Goal: Contribute content: Contribute content

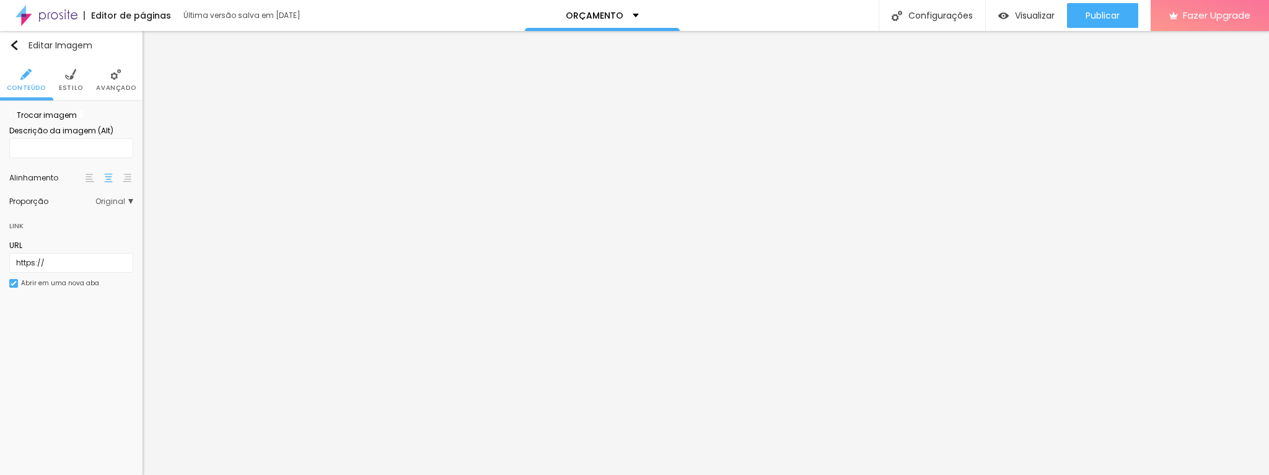
click at [70, 120] on span "Trocar imagem" at bounding box center [43, 115] width 68 height 11
click at [46, 120] on span "Trocar imagem" at bounding box center [43, 115] width 68 height 11
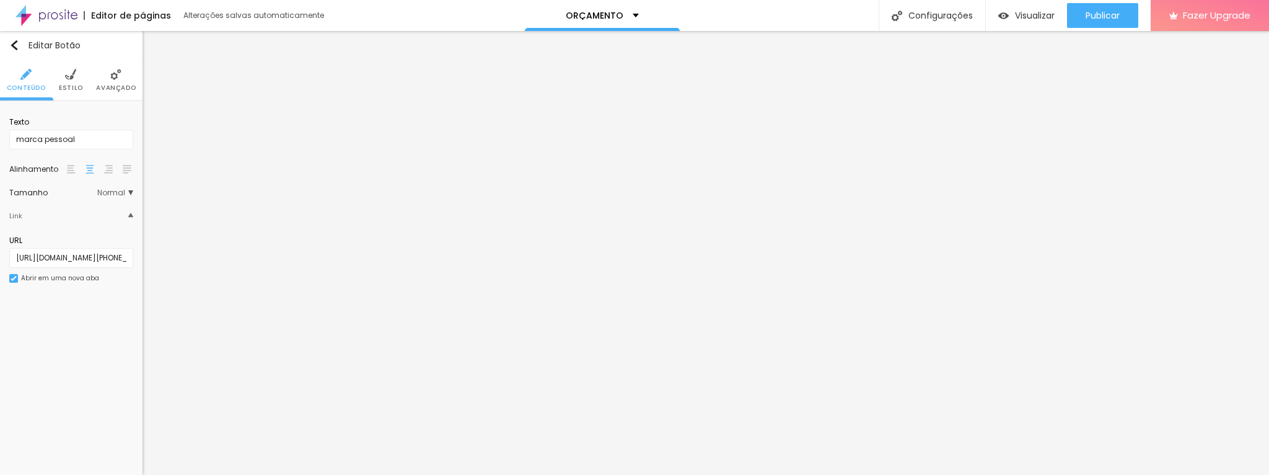
click at [74, 170] on img at bounding box center [71, 169] width 9 height 9
click at [64, 79] on li "Estilo" at bounding box center [71, 79] width 24 height 41
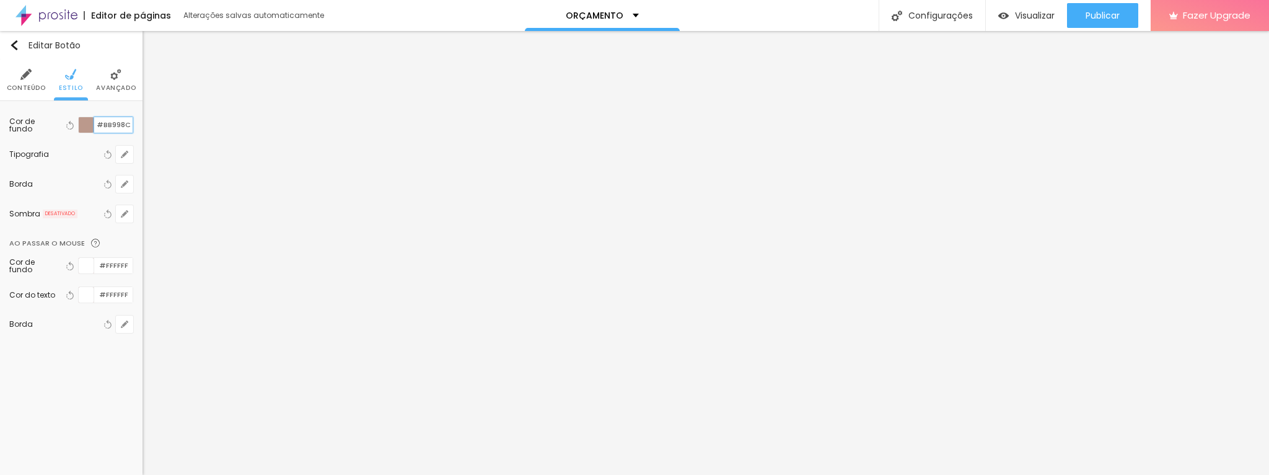
drag, startPoint x: 103, startPoint y: 123, endPoint x: 136, endPoint y: 123, distance: 32.2
click at [136, 123] on div "Cor de fundo Voltar ao padrão #BB998C Tipografia Voltar ao padrão Borda Voltar …" at bounding box center [71, 229] width 143 height 256
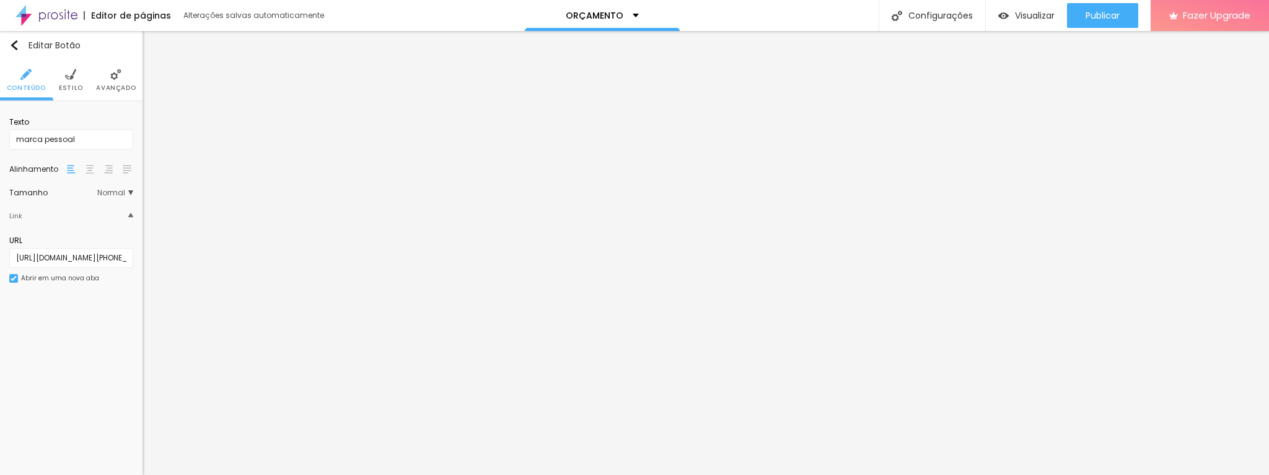
click at [77, 71] on li "Estilo" at bounding box center [71, 79] width 24 height 41
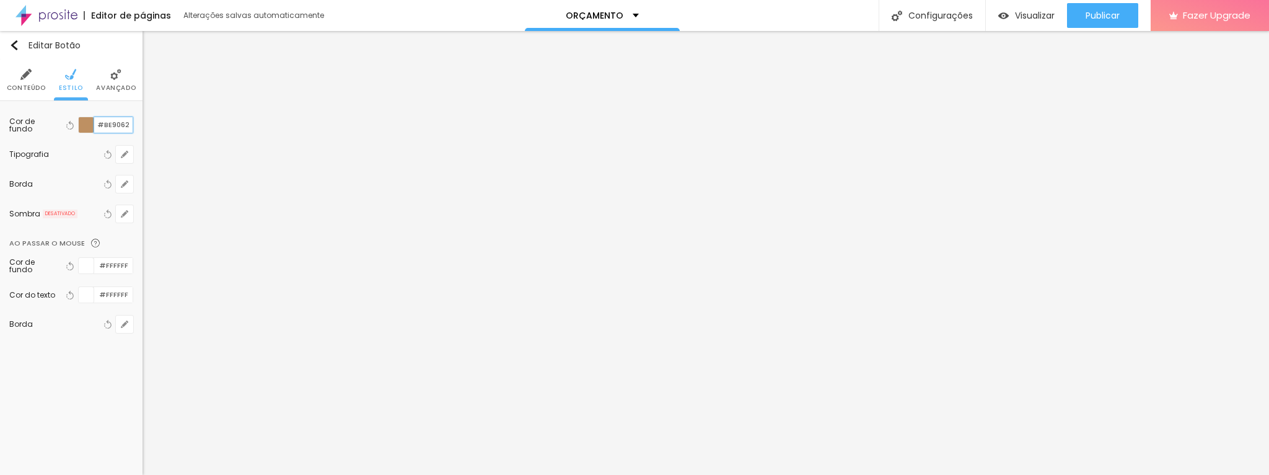
click at [115, 124] on input "#BE9062" at bounding box center [113, 124] width 38 height 15
paste input "B998C"
type input "#BB998C"
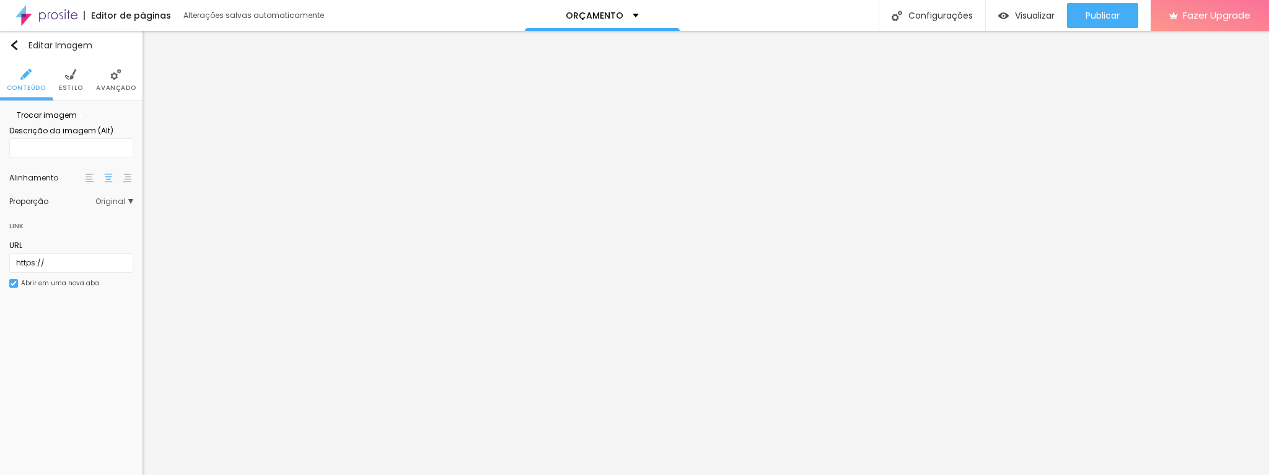
click at [68, 69] on img at bounding box center [70, 74] width 11 height 11
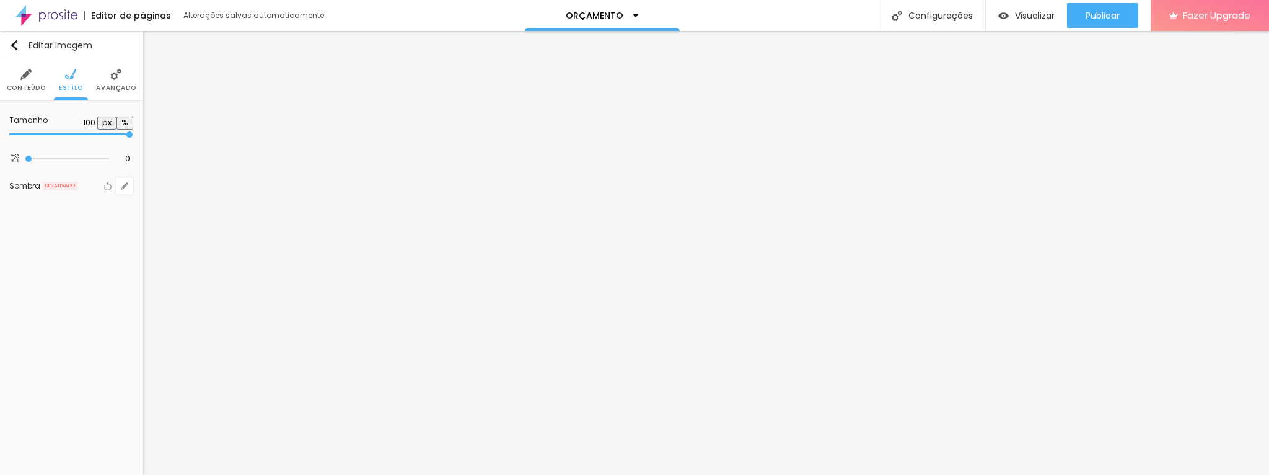
type input "95"
type input "90"
type input "65"
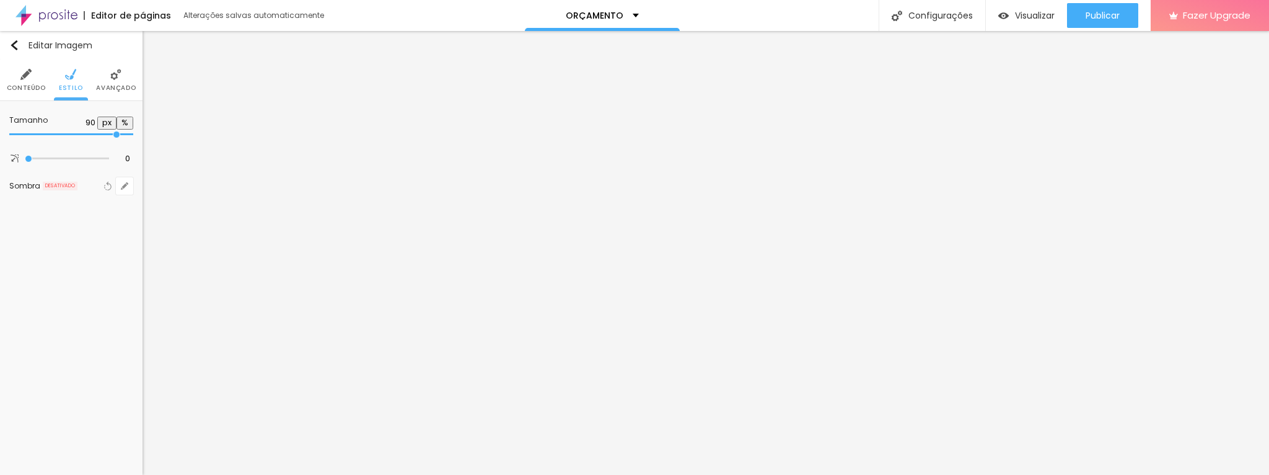
type input "65"
type input "60"
drag, startPoint x: 131, startPoint y: 131, endPoint x: 78, endPoint y: 134, distance: 52.8
type input "60"
click at [78, 134] on input "range" at bounding box center [49, 135] width 80 height 10
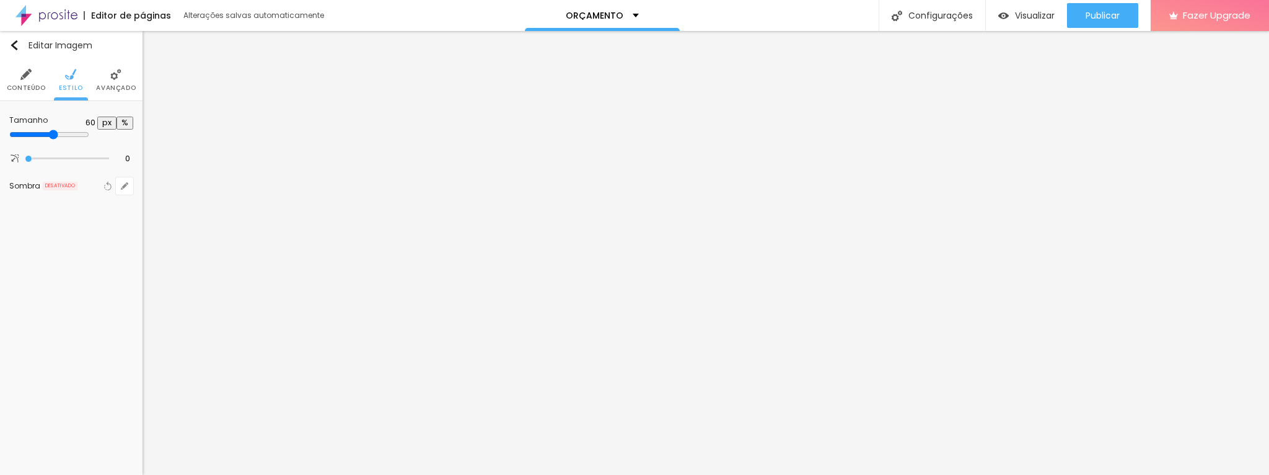
click at [31, 85] on span "Conteúdo" at bounding box center [26, 88] width 39 height 6
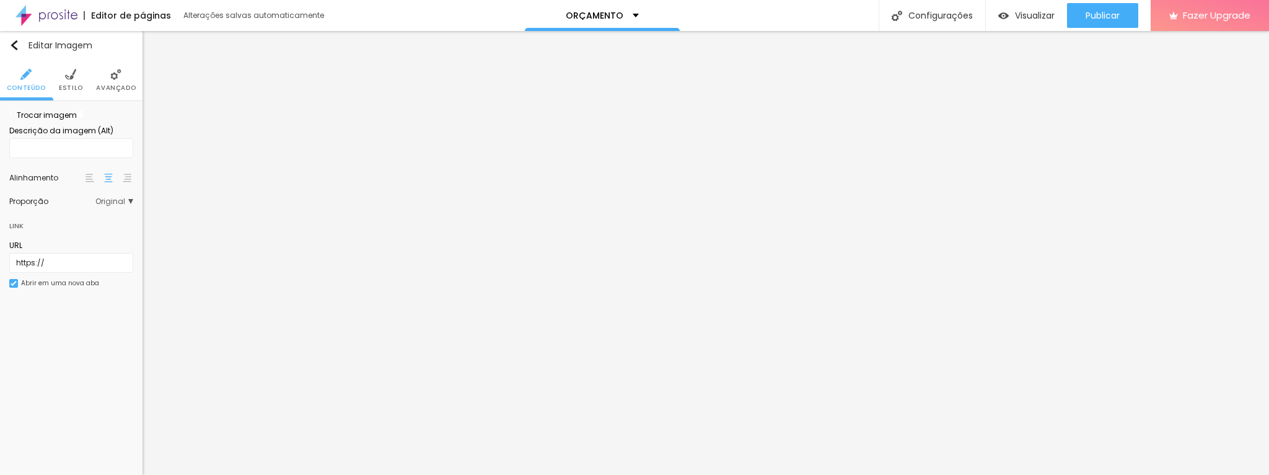
click at [89, 182] on img at bounding box center [90, 178] width 9 height 9
click at [65, 85] on span "Estilo" at bounding box center [71, 88] width 24 height 6
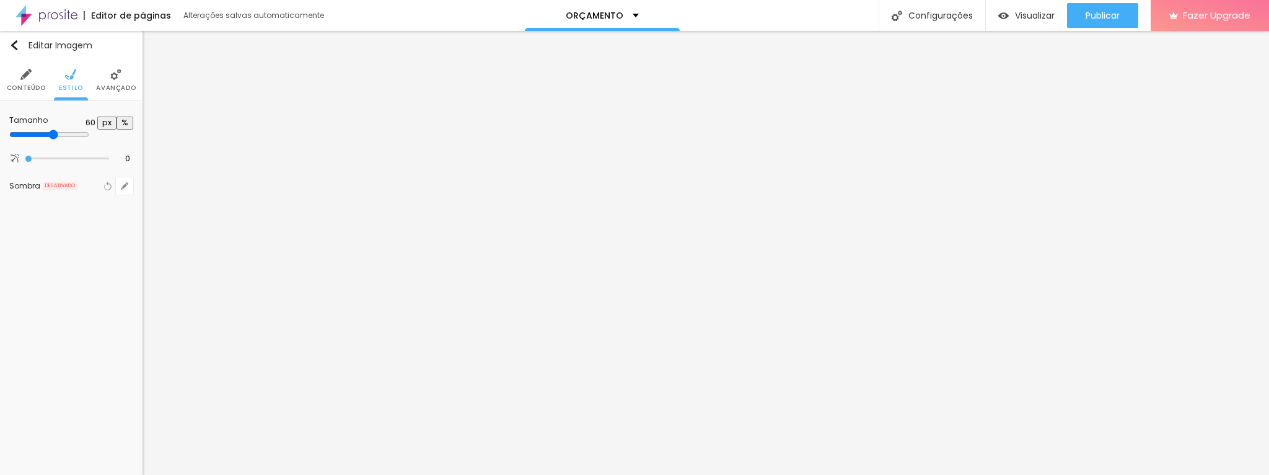
type input "65"
type input "70"
type input "65"
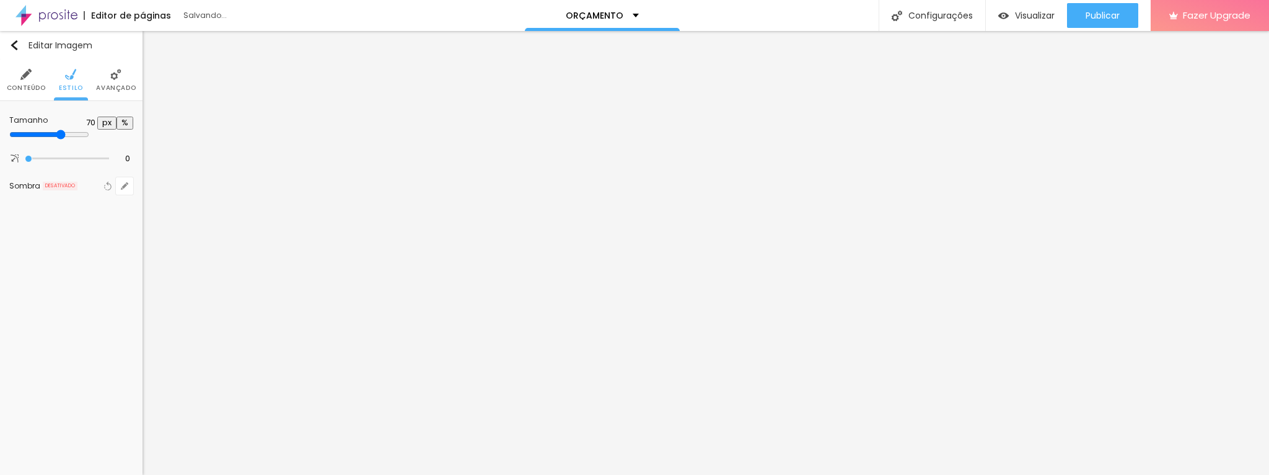
type input "65"
type input "70"
drag, startPoint x: 77, startPoint y: 133, endPoint x: 87, endPoint y: 132, distance: 9.4
type input "70"
click at [87, 132] on input "range" at bounding box center [49, 135] width 80 height 10
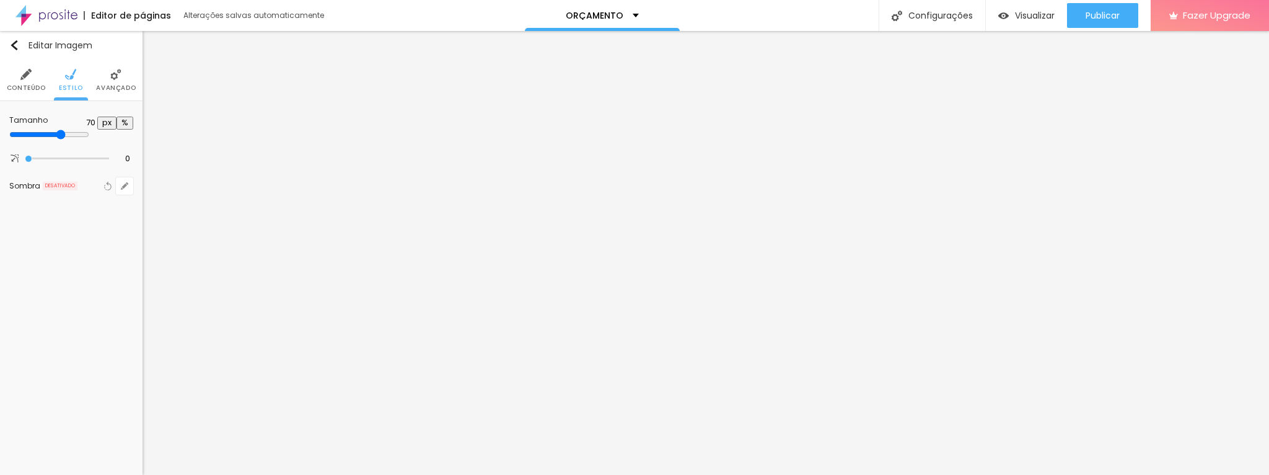
click at [18, 85] on span "Conteúdo" at bounding box center [26, 88] width 39 height 6
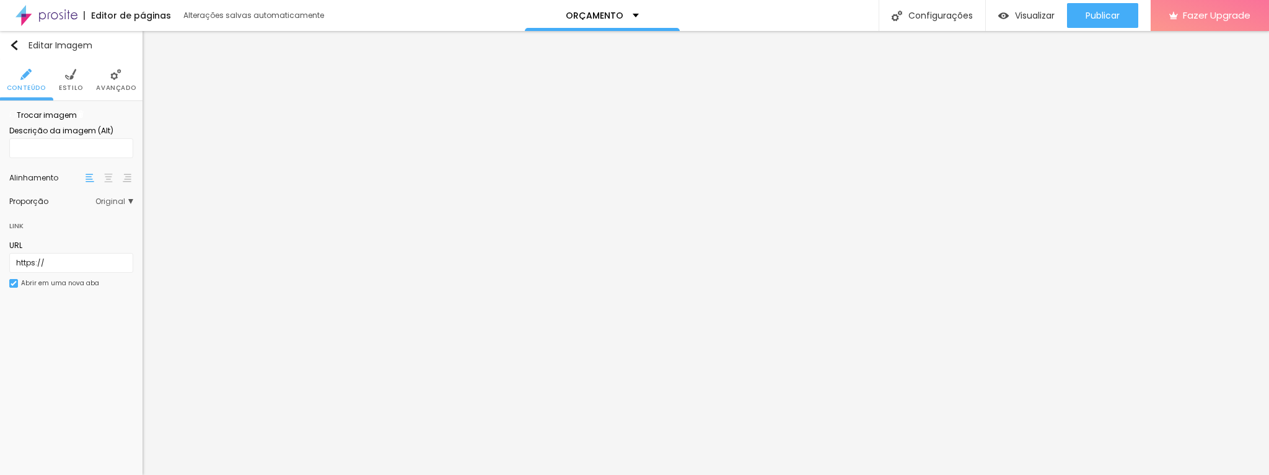
click at [115, 205] on span "Original" at bounding box center [114, 201] width 38 height 7
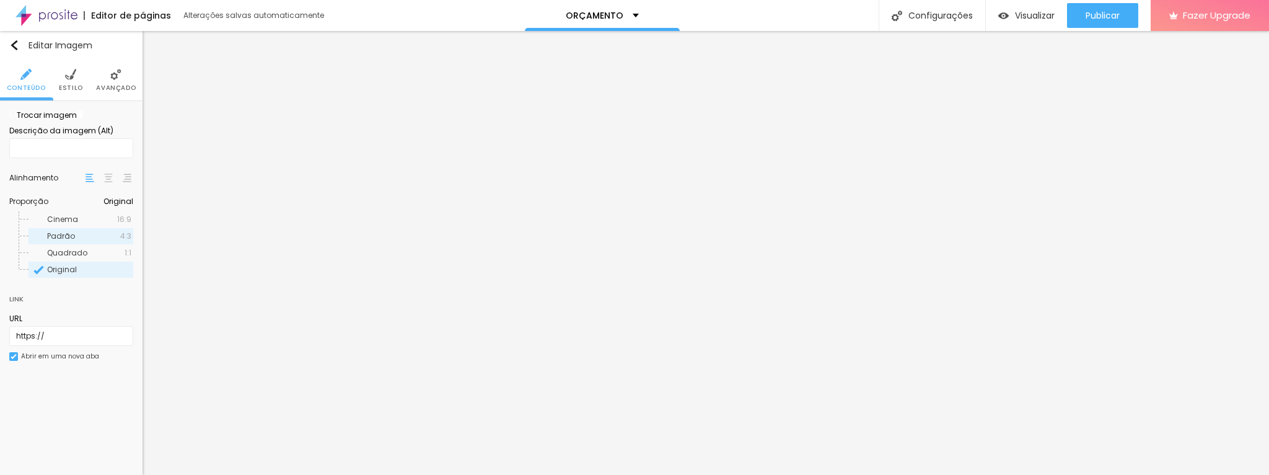
click at [116, 240] on span "Padrão" at bounding box center [83, 235] width 73 height 7
click at [100, 273] on span "Original" at bounding box center [89, 269] width 84 height 7
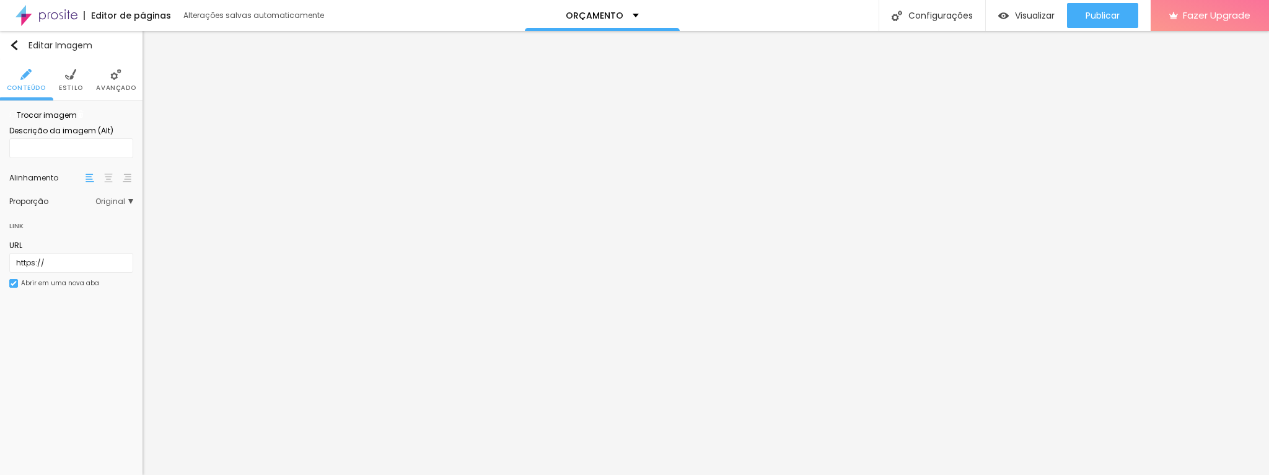
click at [110, 182] on img at bounding box center [108, 178] width 9 height 9
click at [76, 78] on li "Estilo" at bounding box center [71, 79] width 24 height 41
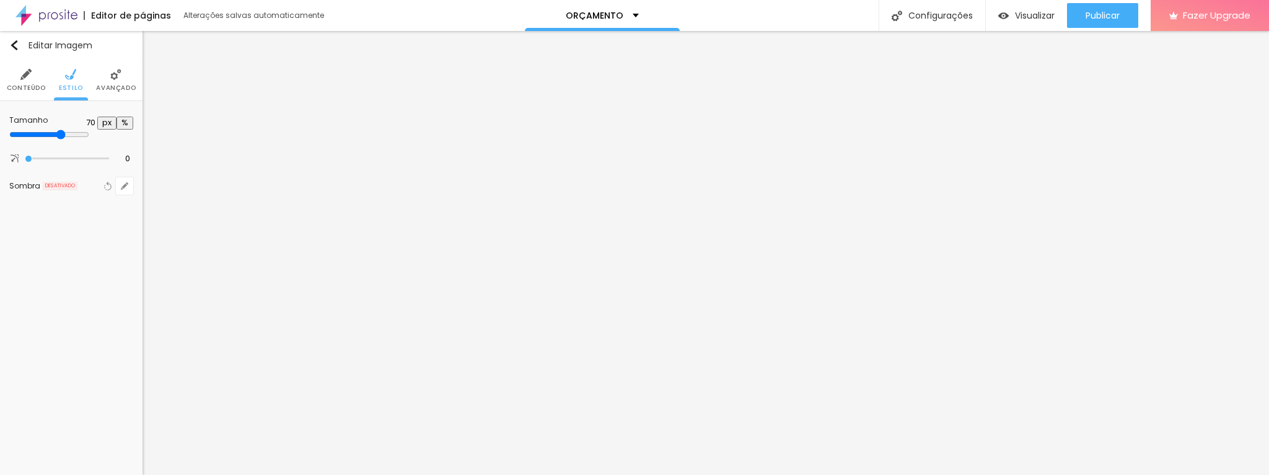
type input "60"
type input "55"
type input "45"
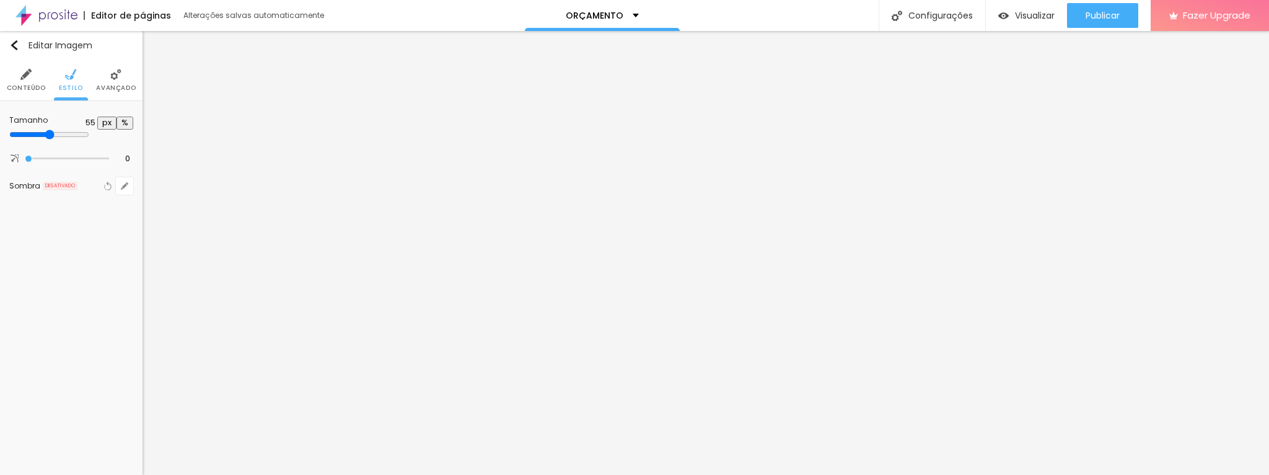
type input "45"
type input "40"
type input "45"
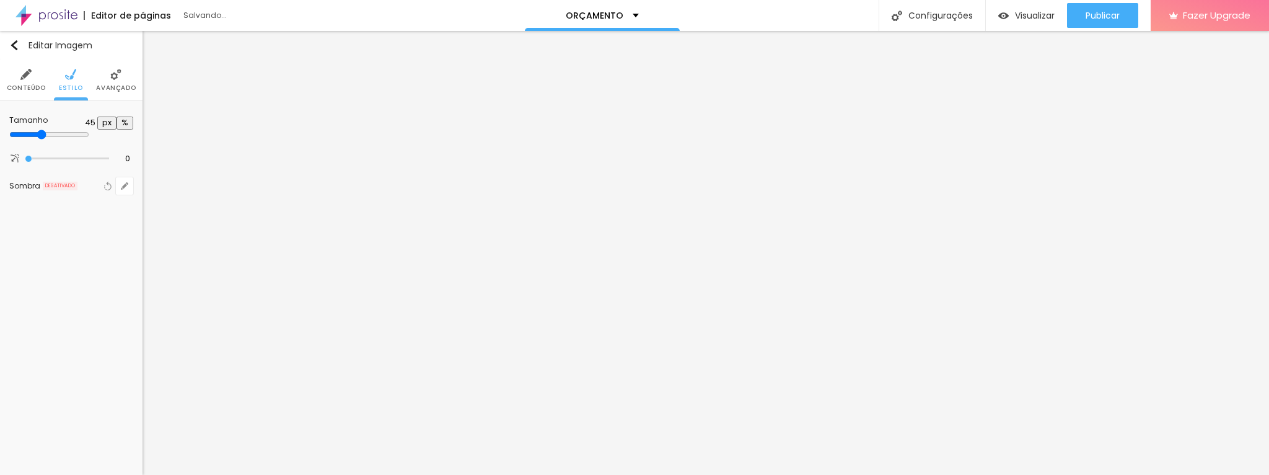
type input "50"
type input "55"
type input "60"
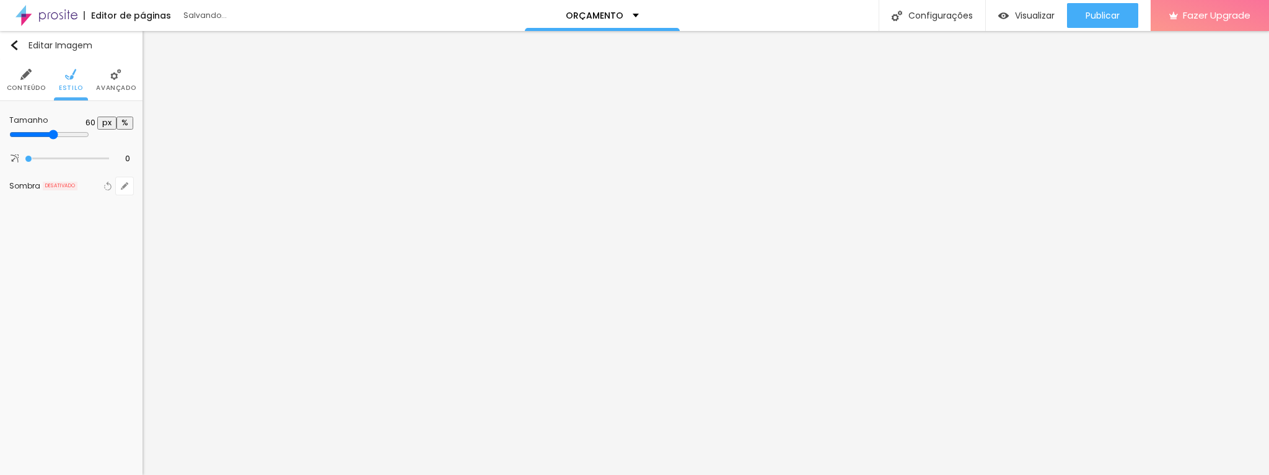
drag, startPoint x: 90, startPoint y: 133, endPoint x: 76, endPoint y: 130, distance: 14.1
type input "60"
click at [76, 130] on input "range" at bounding box center [49, 135] width 80 height 10
click at [32, 73] on li "Conteúdo" at bounding box center [26, 79] width 39 height 41
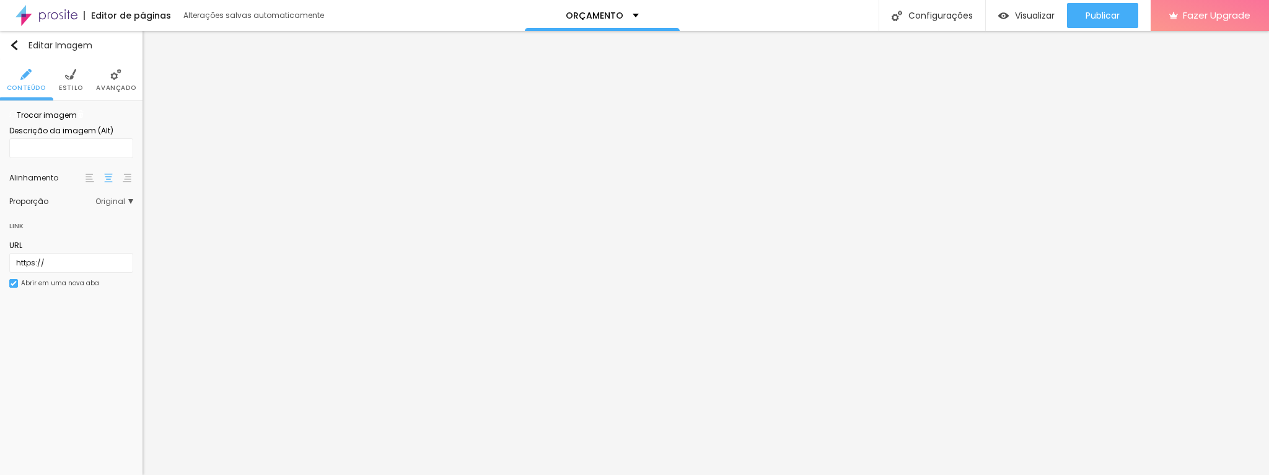
click at [87, 182] on img at bounding box center [90, 178] width 9 height 9
click at [68, 120] on span "Trocar imagem" at bounding box center [43, 115] width 68 height 11
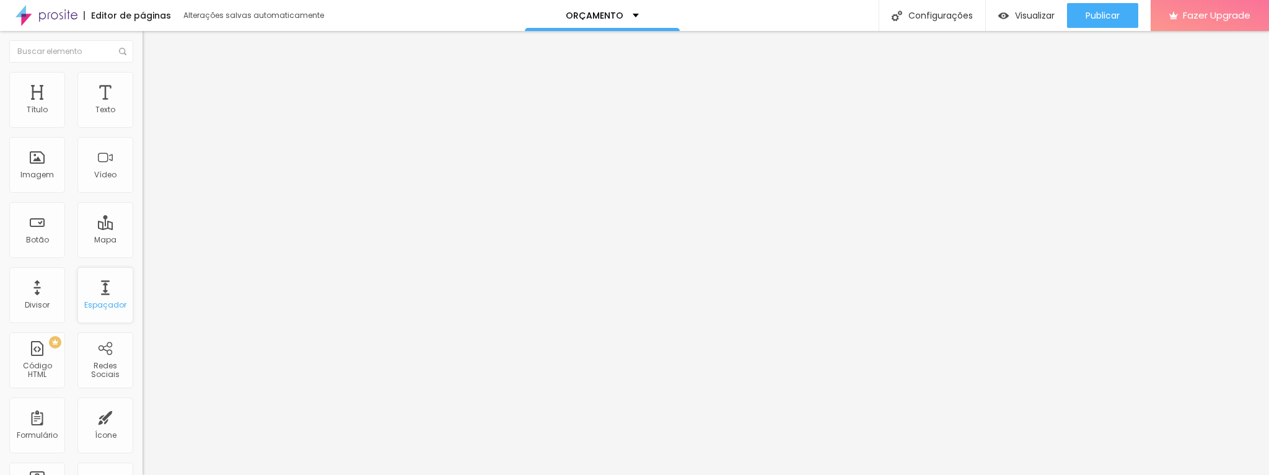
click at [100, 286] on div "Espaçador" at bounding box center [105, 295] width 56 height 56
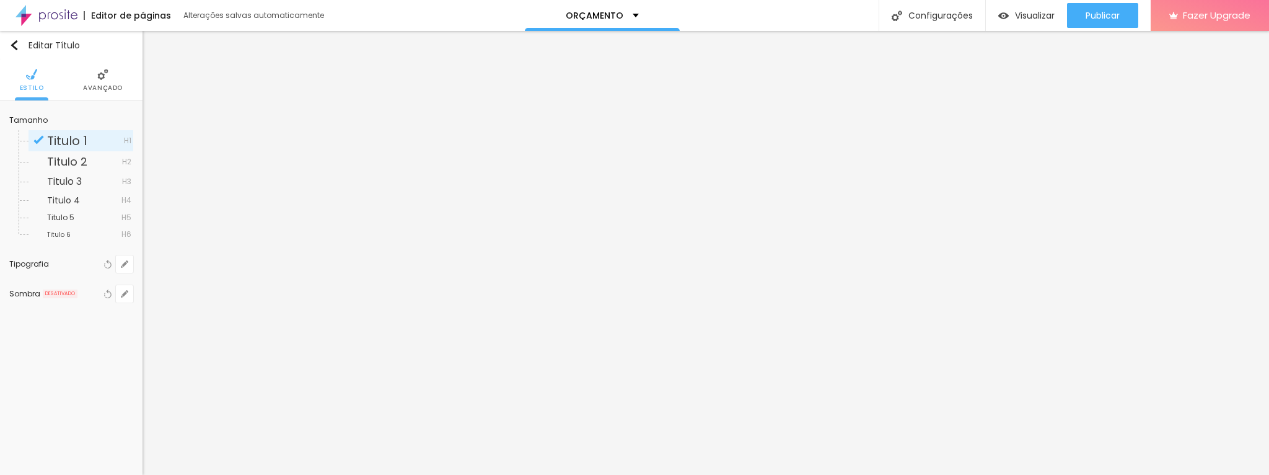
click at [113, 80] on li "Avançado" at bounding box center [103, 79] width 40 height 41
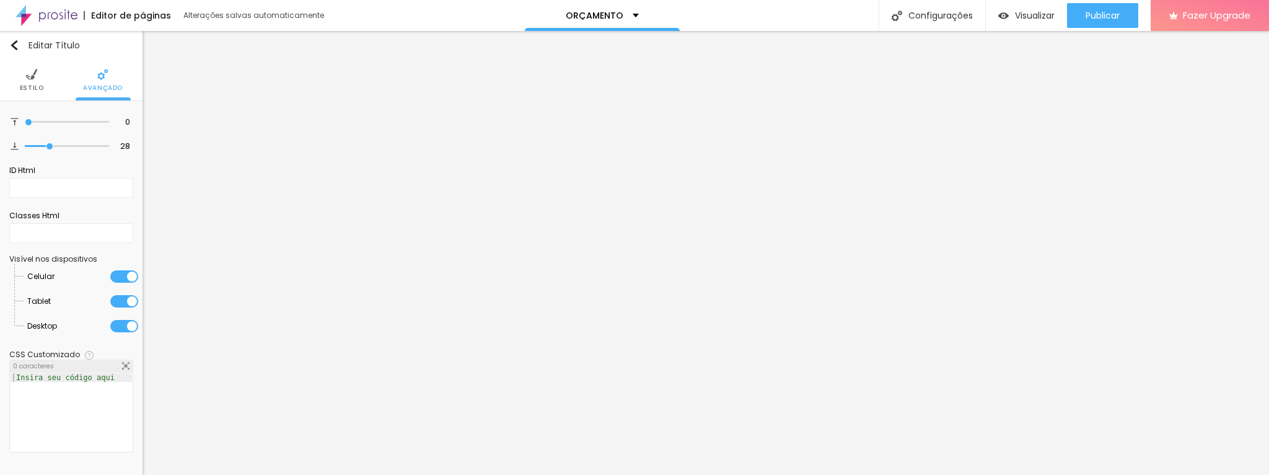
click at [28, 88] on span "Estilo" at bounding box center [32, 88] width 24 height 6
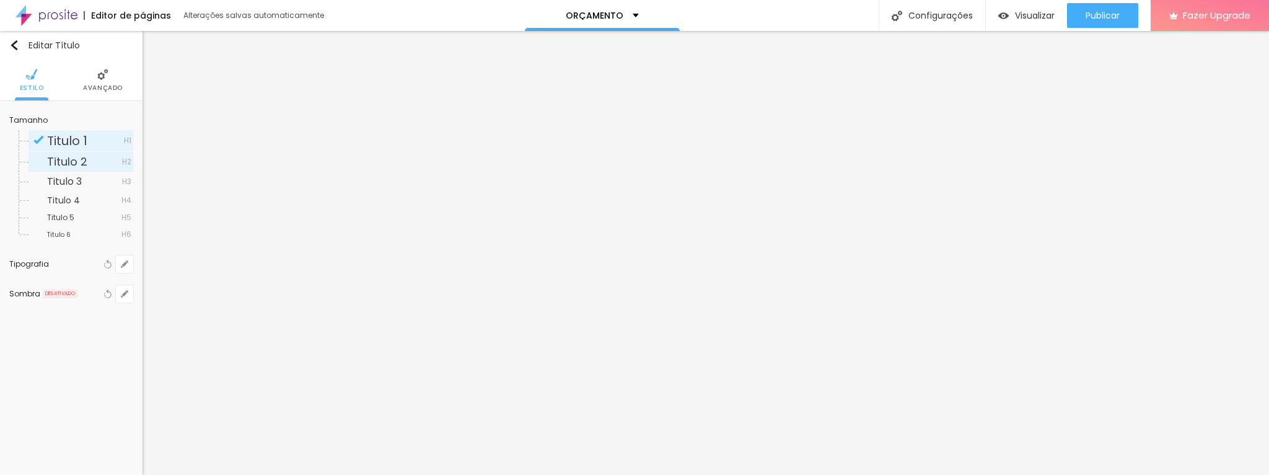
click at [83, 162] on span "Titulo 2" at bounding box center [67, 161] width 40 height 15
click at [107, 74] on img at bounding box center [102, 74] width 11 height 11
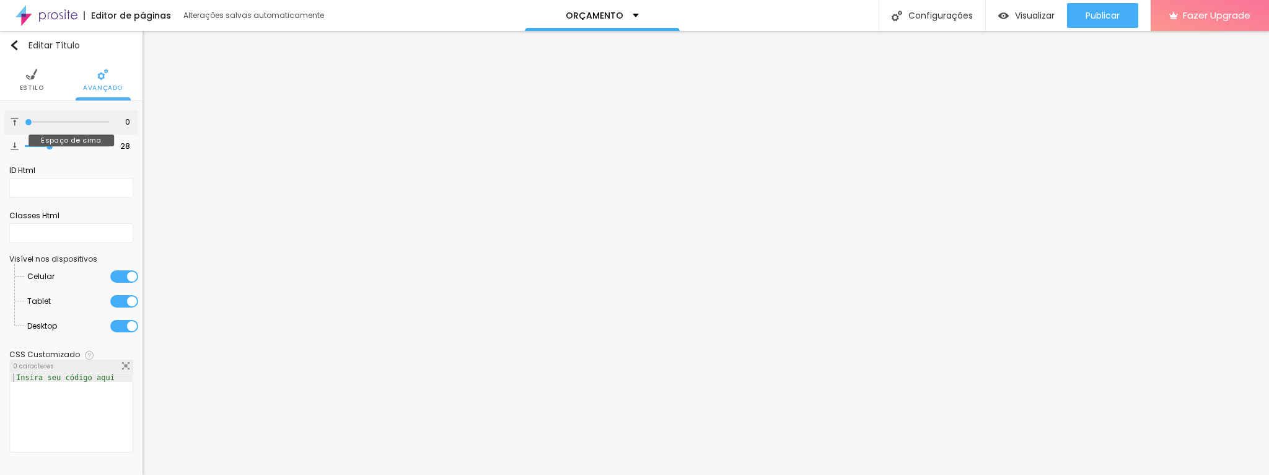
type input "1"
type input "5"
type input "10"
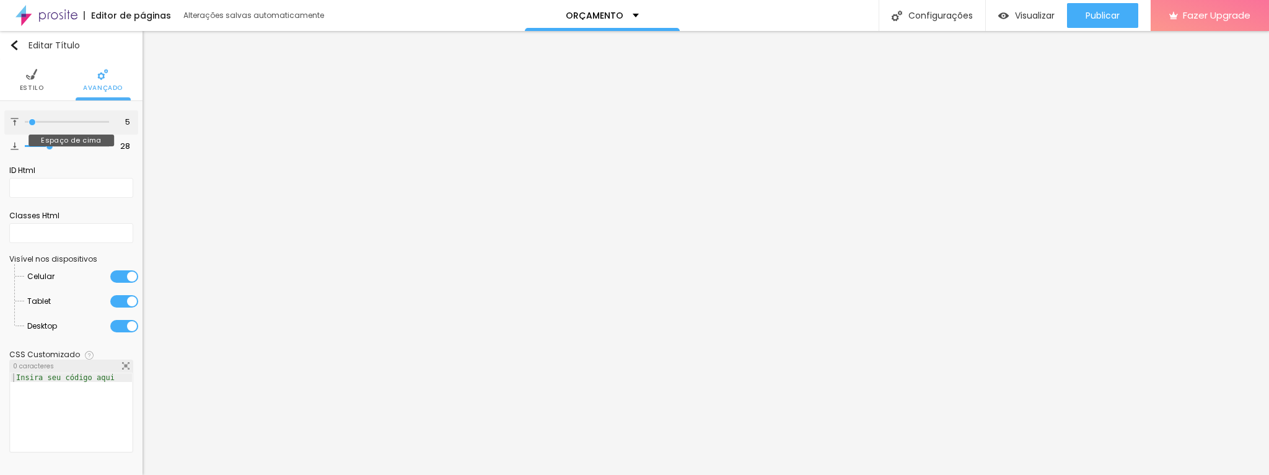
type input "10"
type input "16"
type input "17"
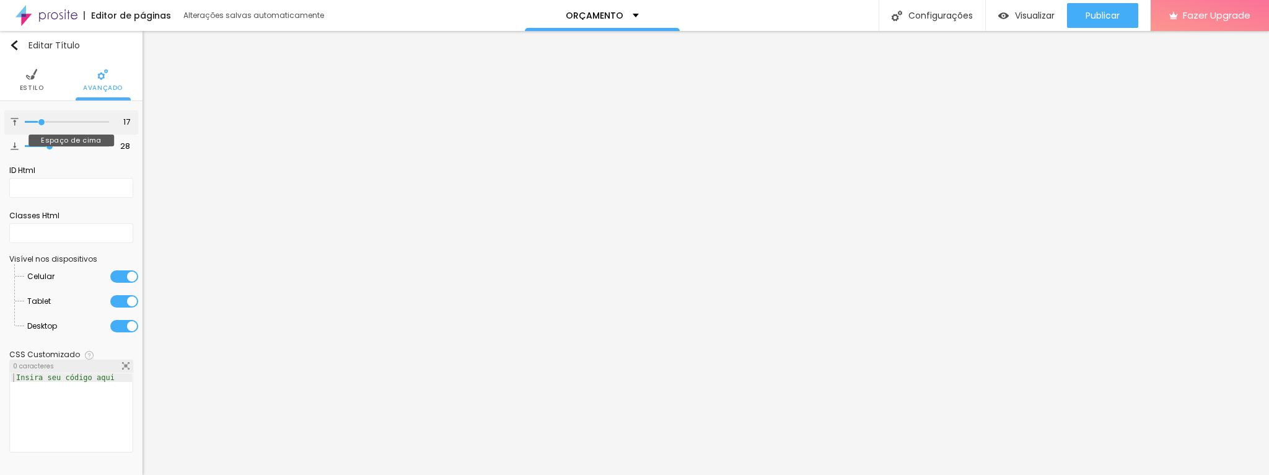
type input "20"
type input "28"
type input "27"
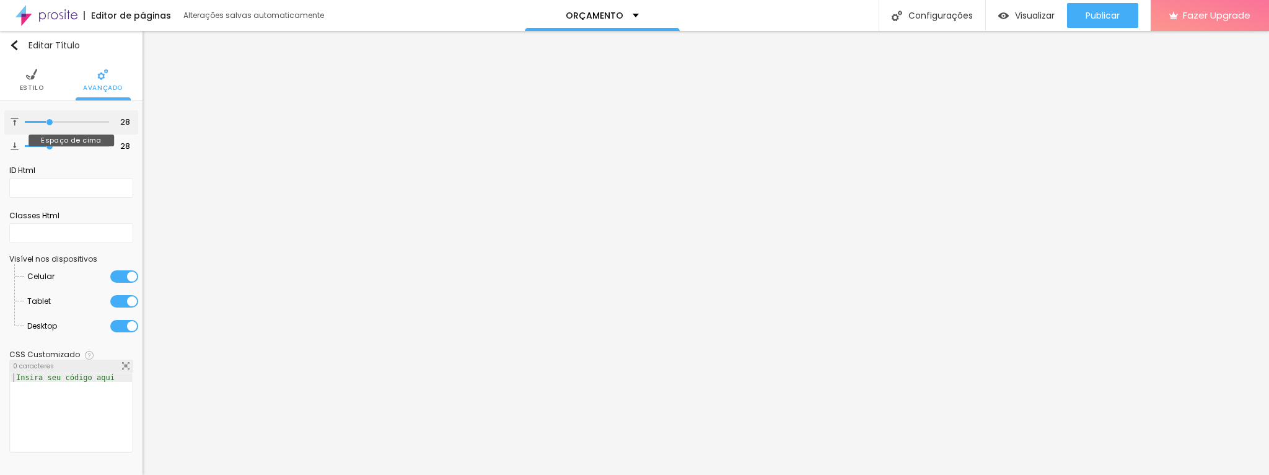
type input "27"
type input "26"
type input "22"
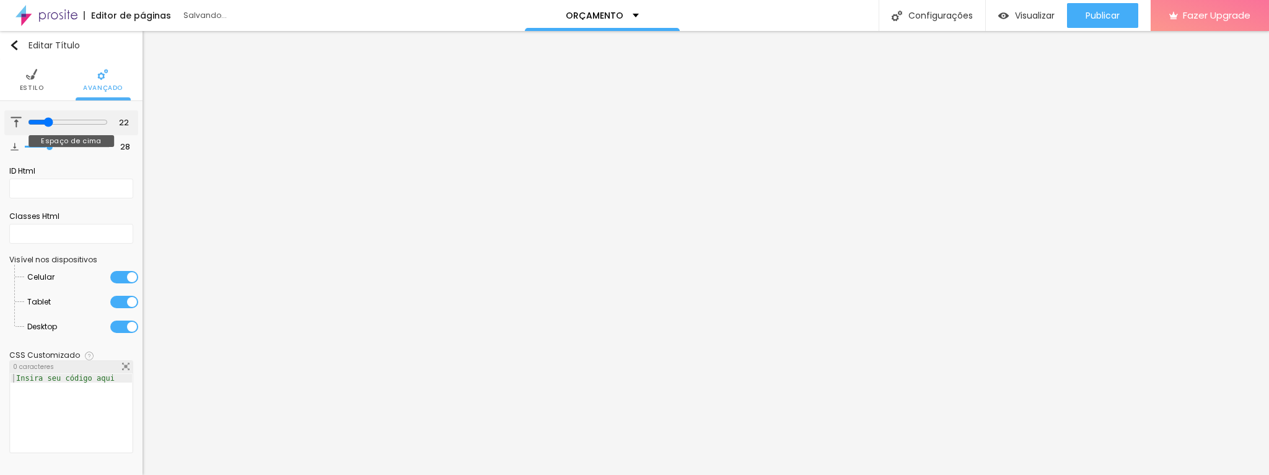
type input "18"
type input "16"
type input "14"
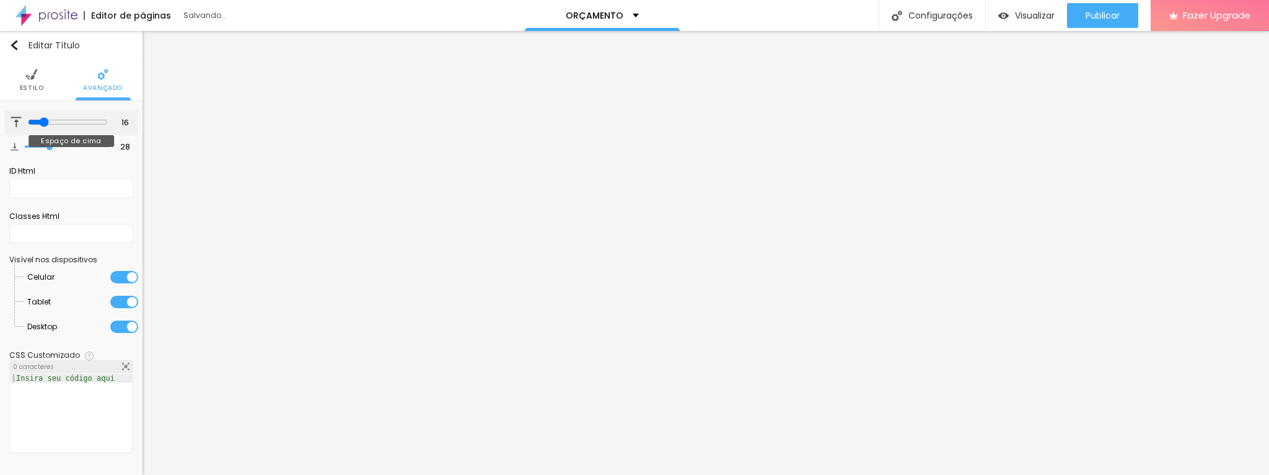
type input "14"
type input "13"
type input "10"
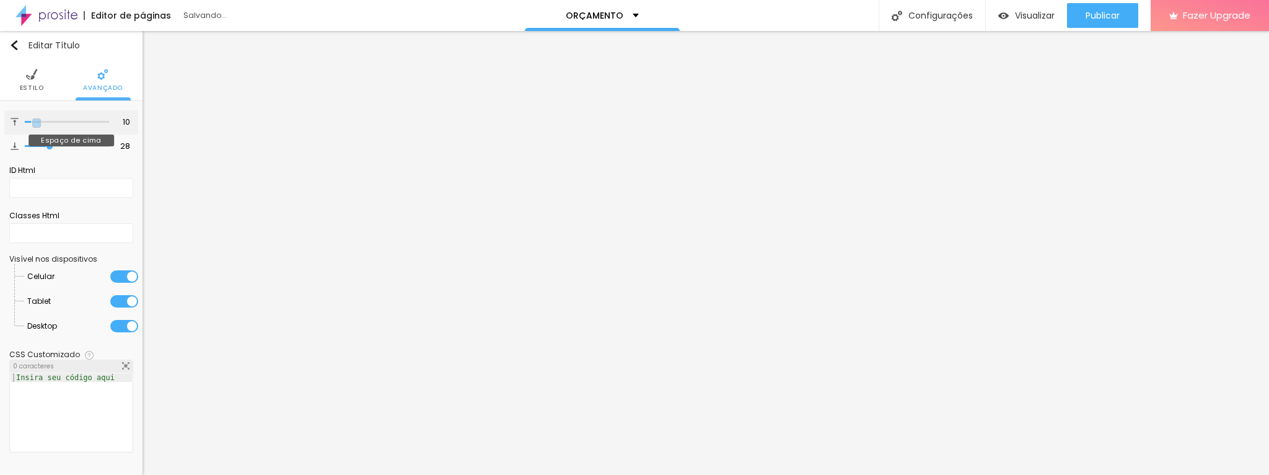
type input "8"
type input "9"
type input "10"
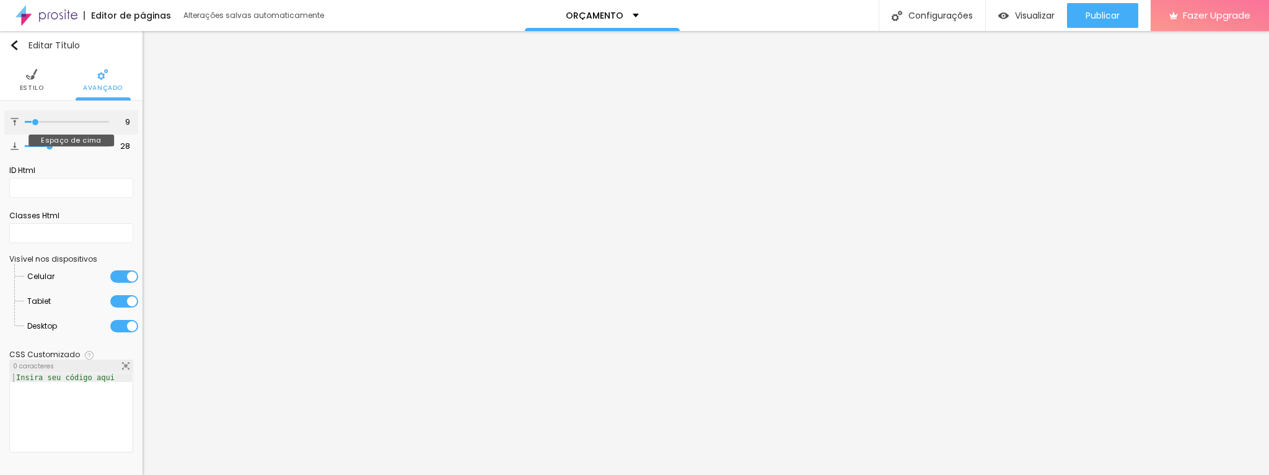
type input "10"
type input "11"
drag, startPoint x: 29, startPoint y: 120, endPoint x: 37, endPoint y: 118, distance: 8.9
type input "11"
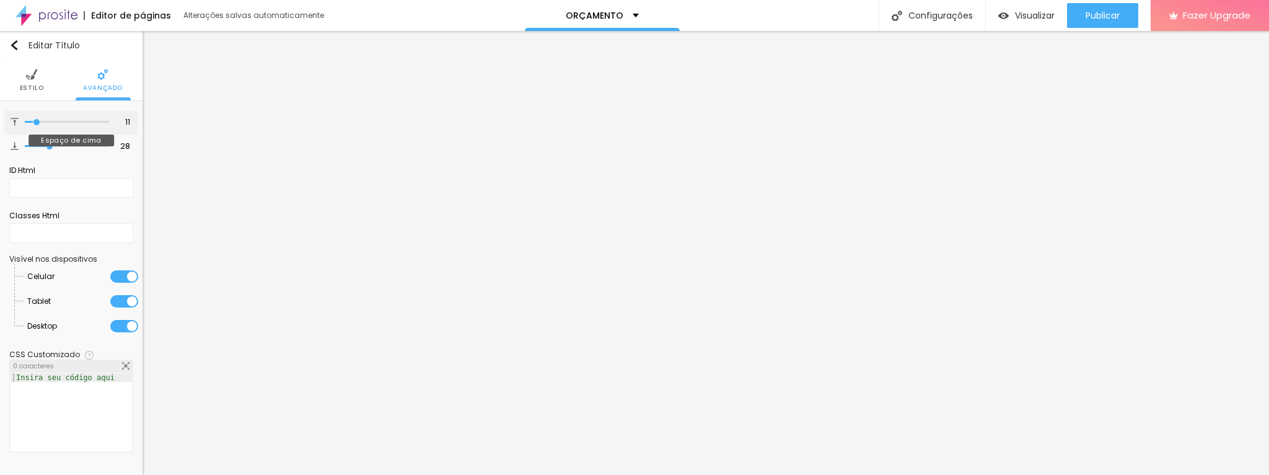
click at [37, 119] on input "range" at bounding box center [67, 122] width 84 height 6
click at [32, 86] on span "Estilo" at bounding box center [32, 88] width 24 height 6
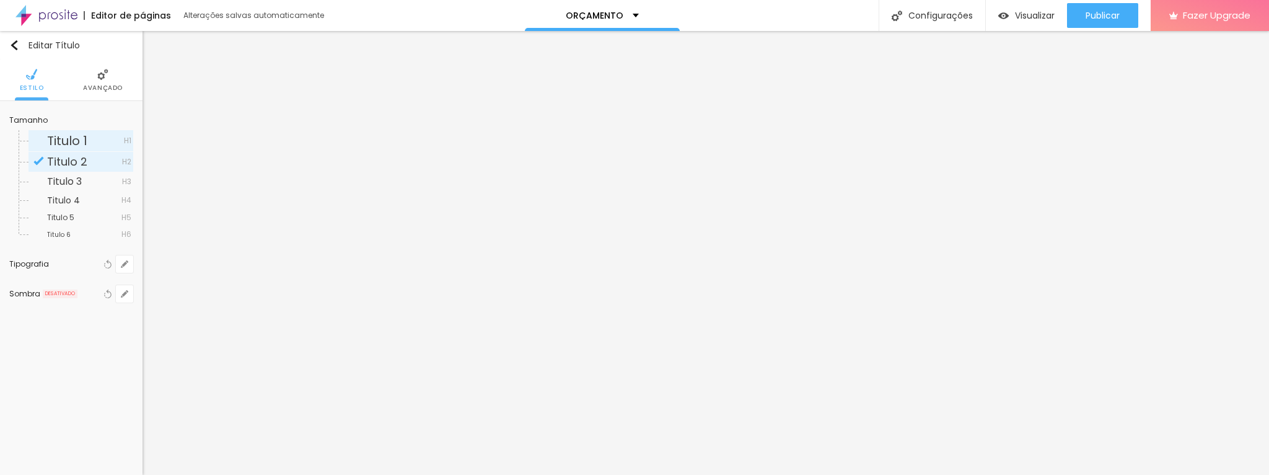
click at [110, 141] on span "Titulo 1" at bounding box center [85, 140] width 77 height 12
click at [97, 143] on span "Titulo 1" at bounding box center [85, 140] width 77 height 12
click at [87, 165] on span "Titulo 2" at bounding box center [84, 161] width 75 height 11
click at [87, 145] on span "Titulo 1" at bounding box center [85, 140] width 77 height 12
click at [107, 71] on img at bounding box center [102, 74] width 11 height 11
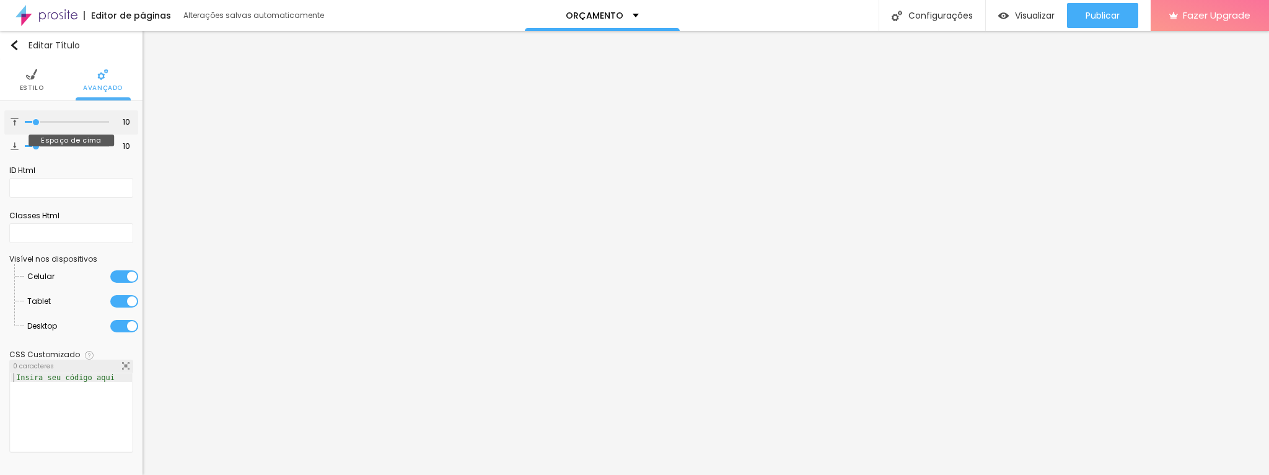
type input "6"
type input "5"
type input "6"
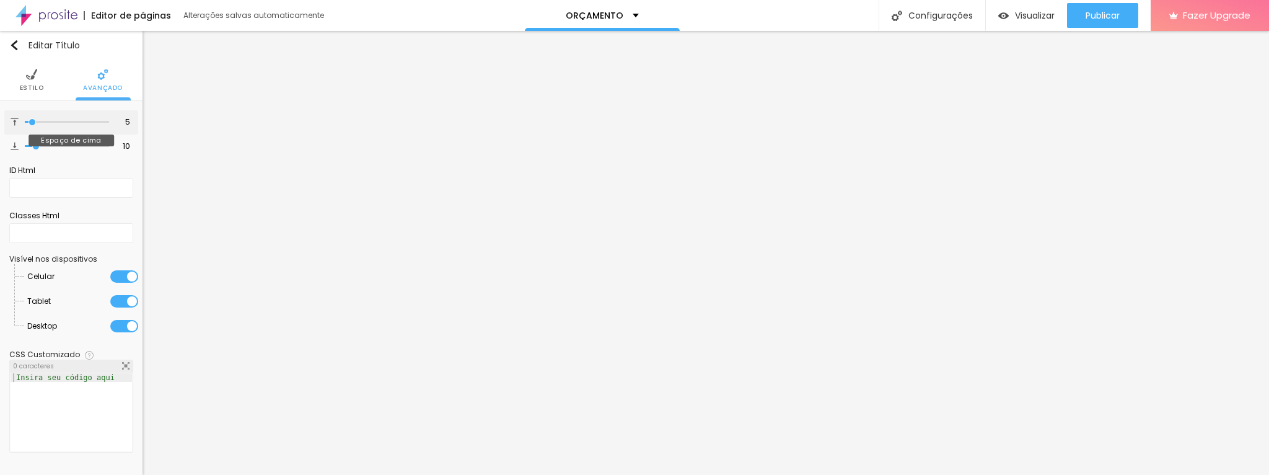
type input "6"
type input "9"
type input "25"
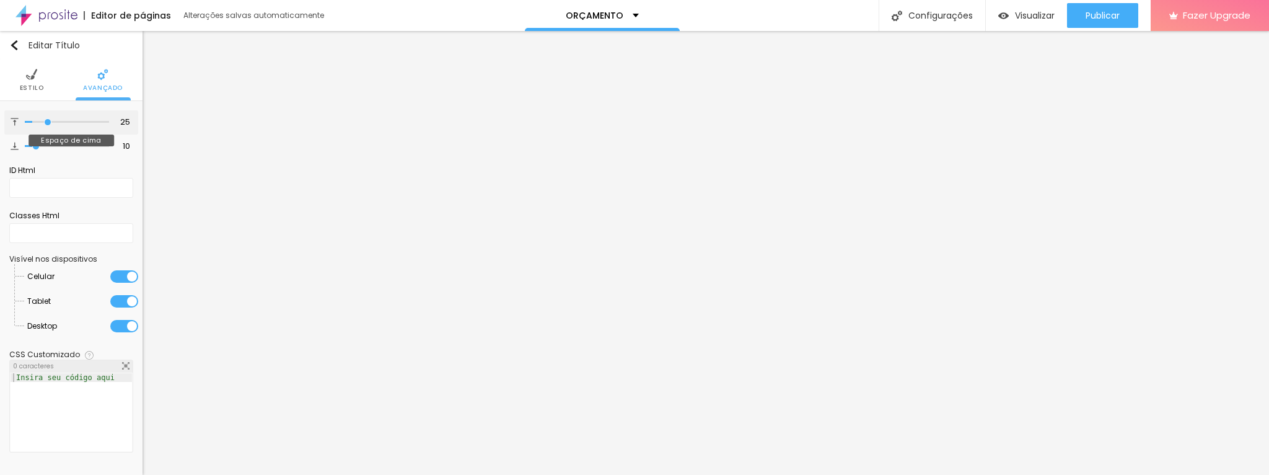
type input "30"
type input "35"
type input "36"
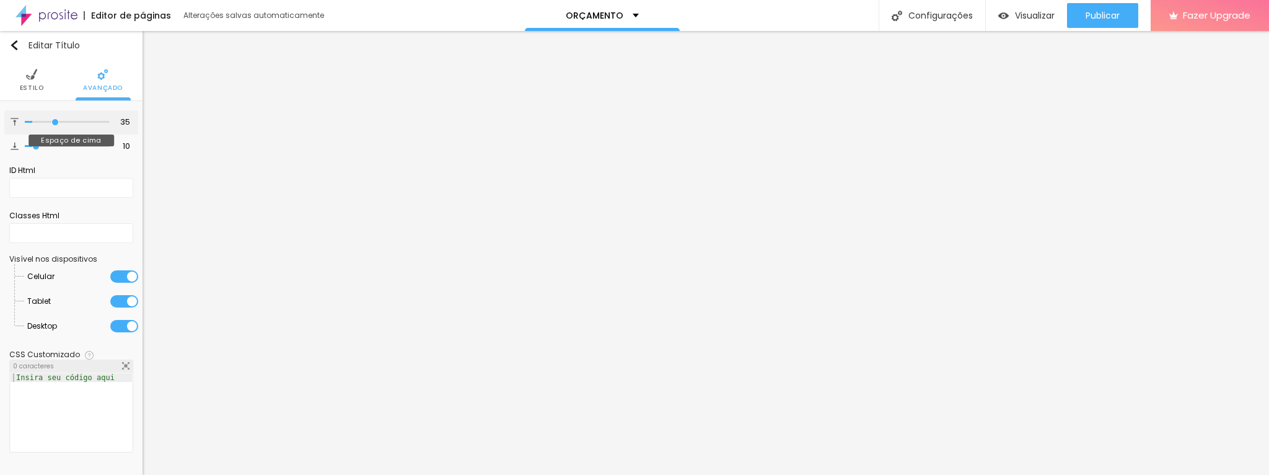
type input "36"
type input "37"
type input "38"
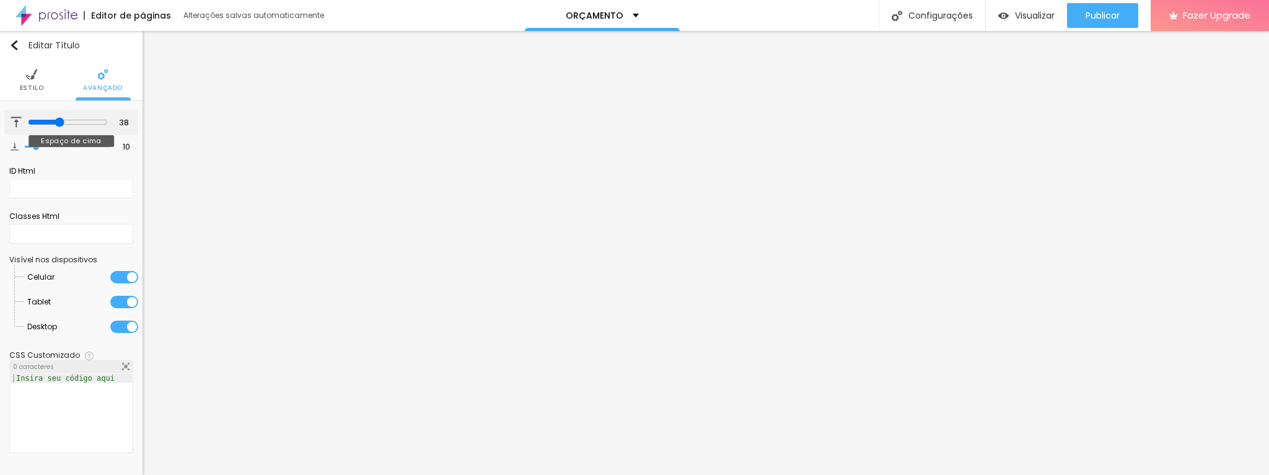
type input "37"
type input "31"
type input "19"
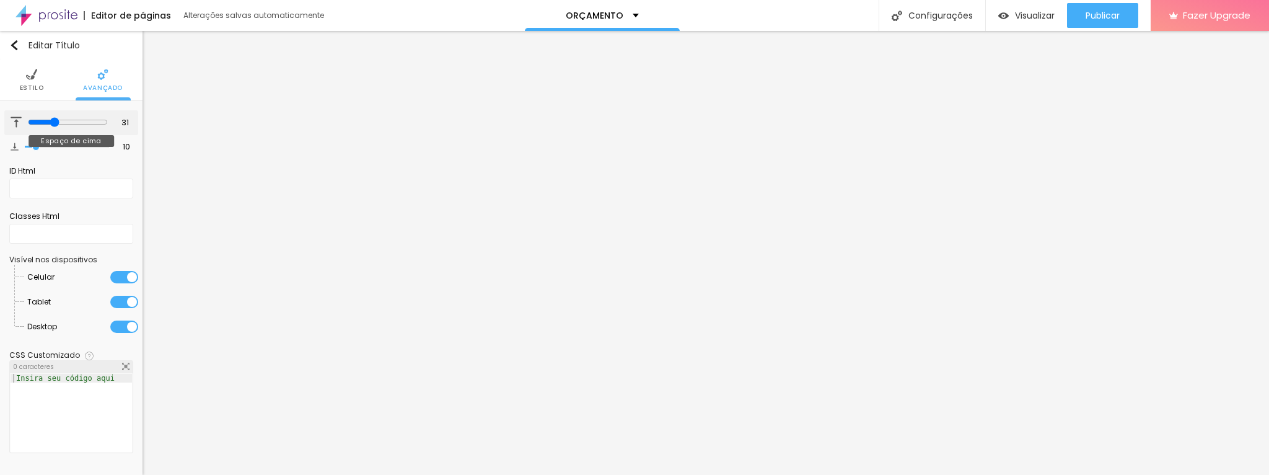
type input "19"
type input "18"
type input "15"
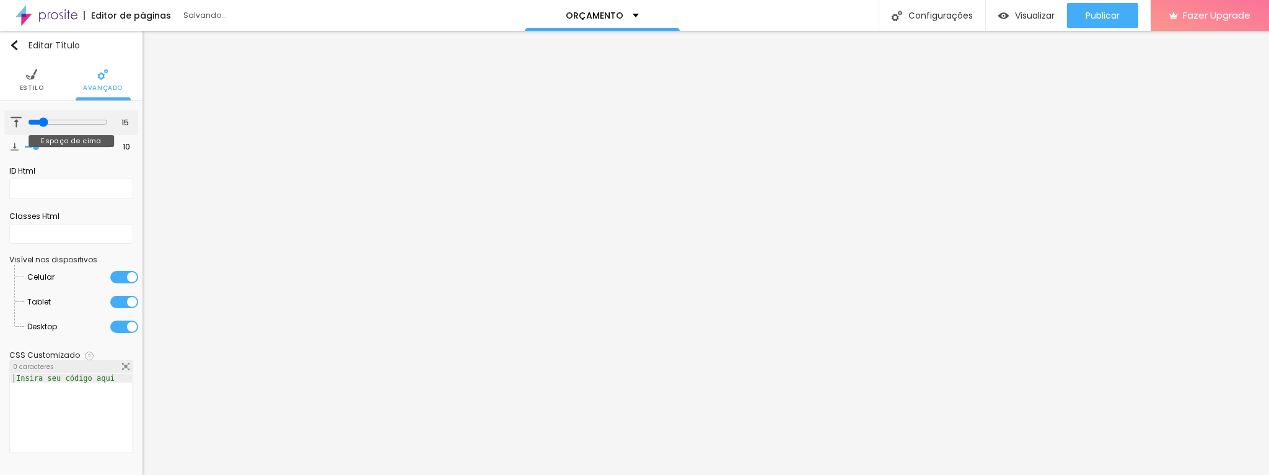
type input "11"
type input "9"
type input "8"
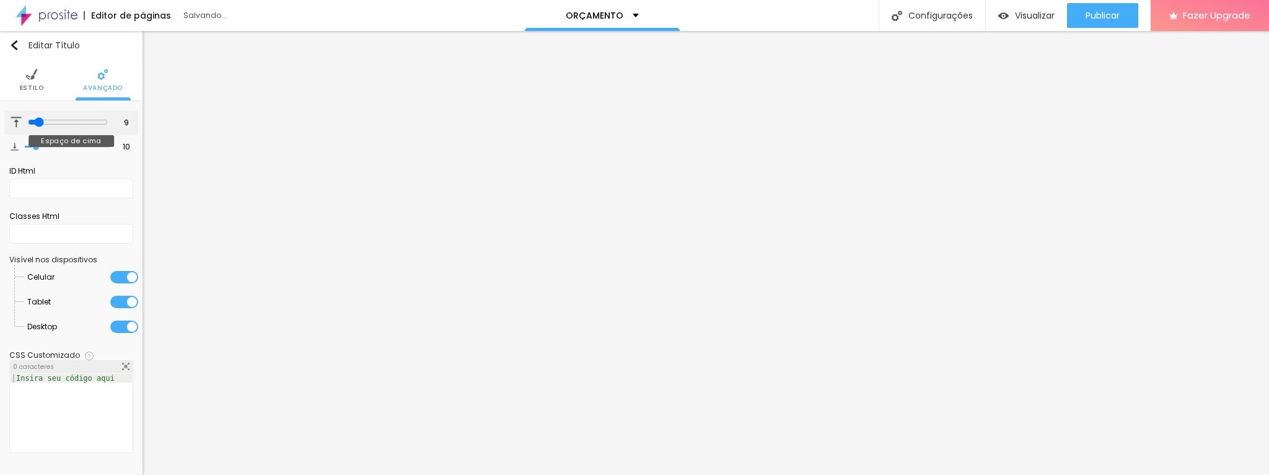
type input "8"
type input "7"
type input "4"
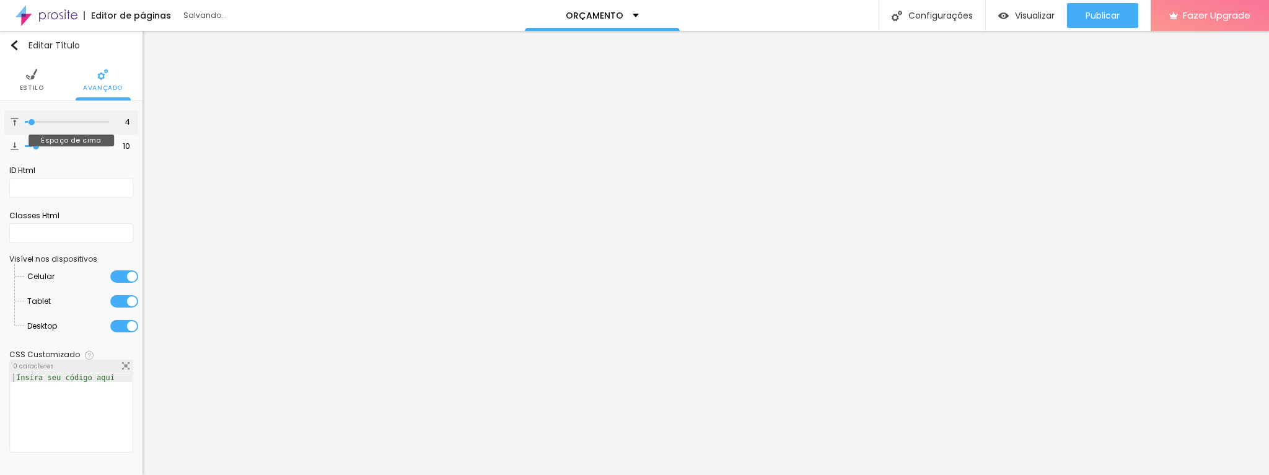
type input "3"
type input "0"
drag, startPoint x: 33, startPoint y: 120, endPoint x: 24, endPoint y: 122, distance: 10.1
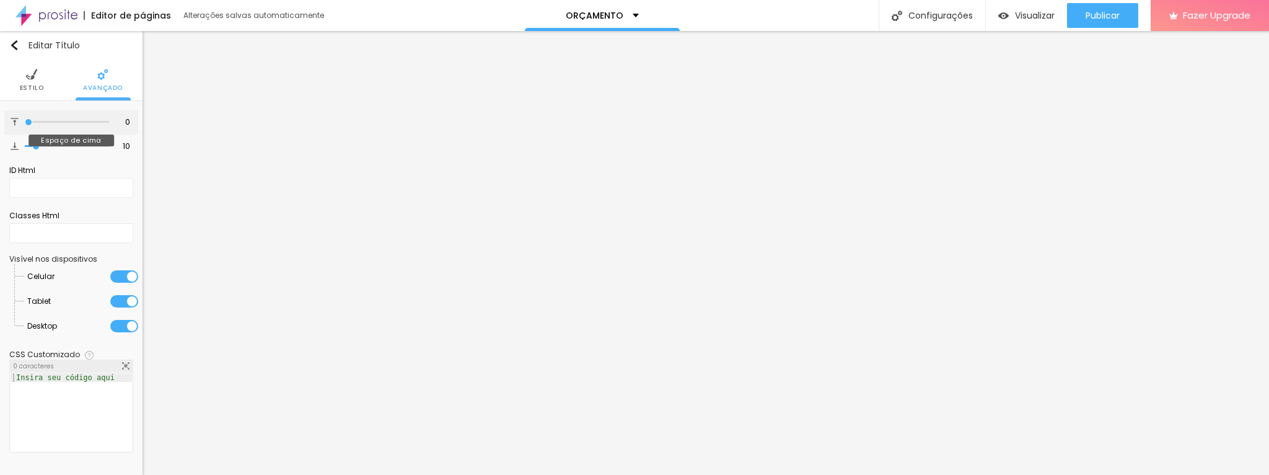
type input "0"
click at [25, 120] on input "range" at bounding box center [67, 122] width 84 height 6
type input "9"
type input "8"
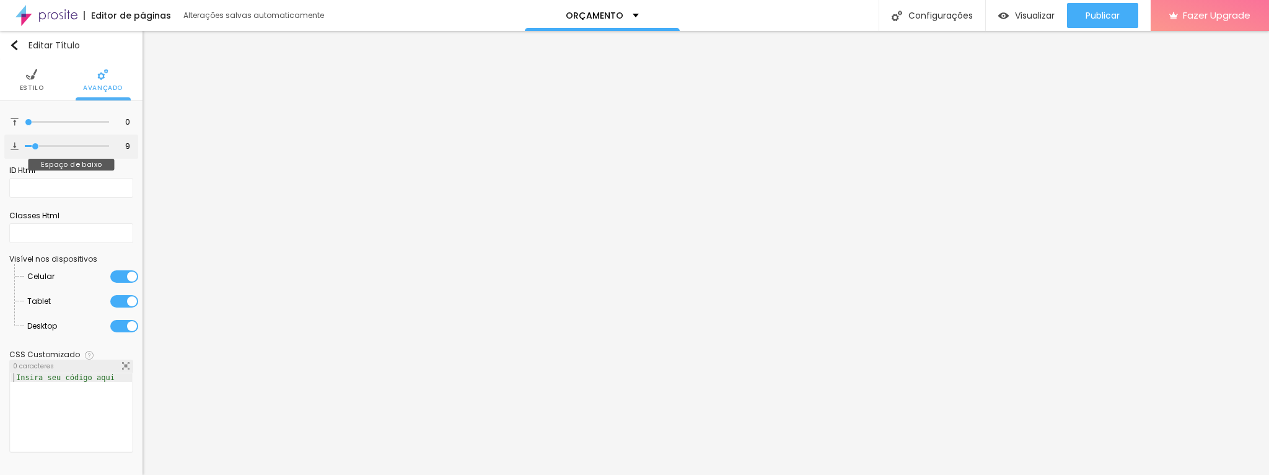
type input "8"
type input "6"
type input "0"
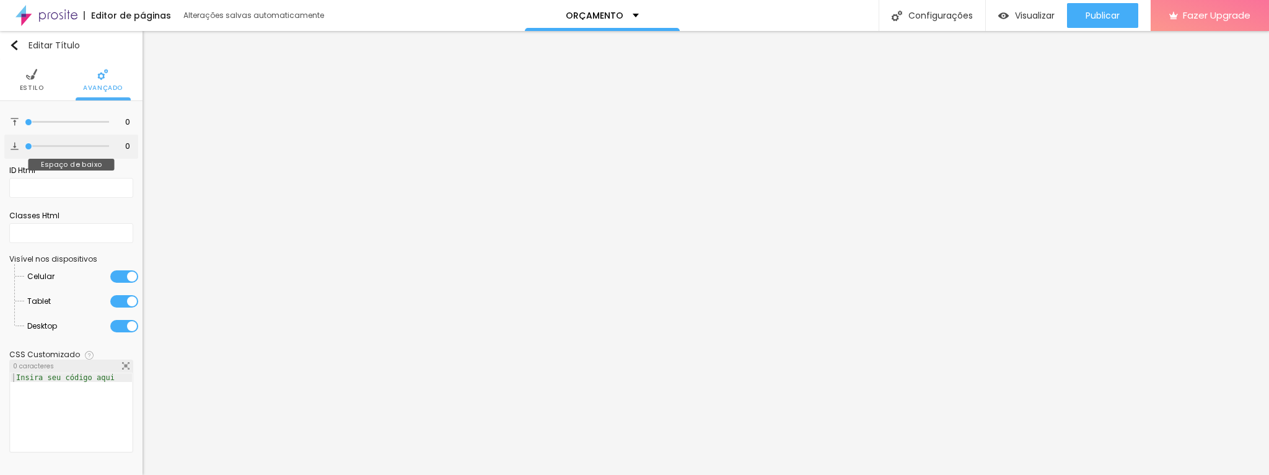
type input "8"
type input "40"
type input "48"
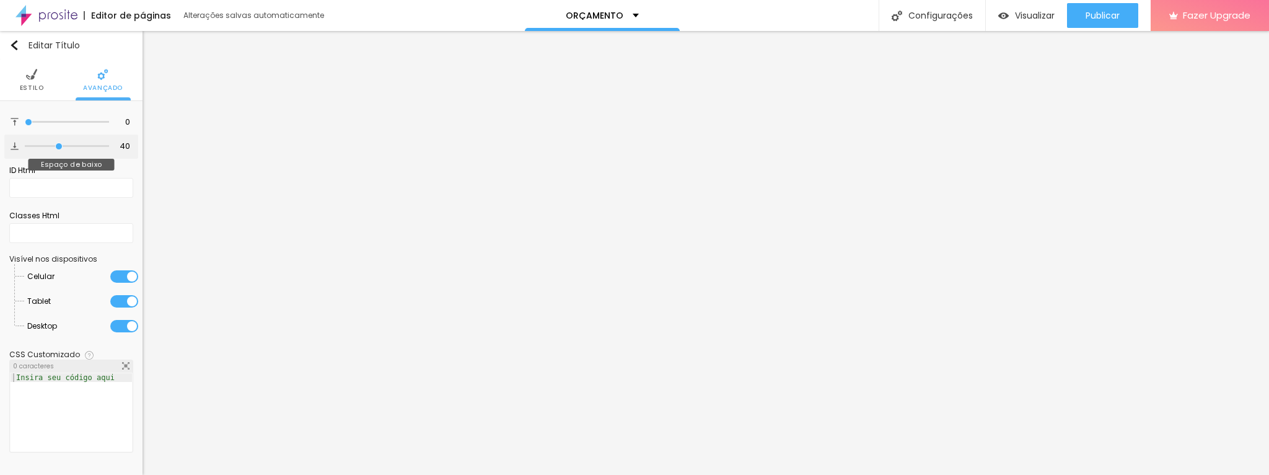
type input "48"
type input "50"
type input "49"
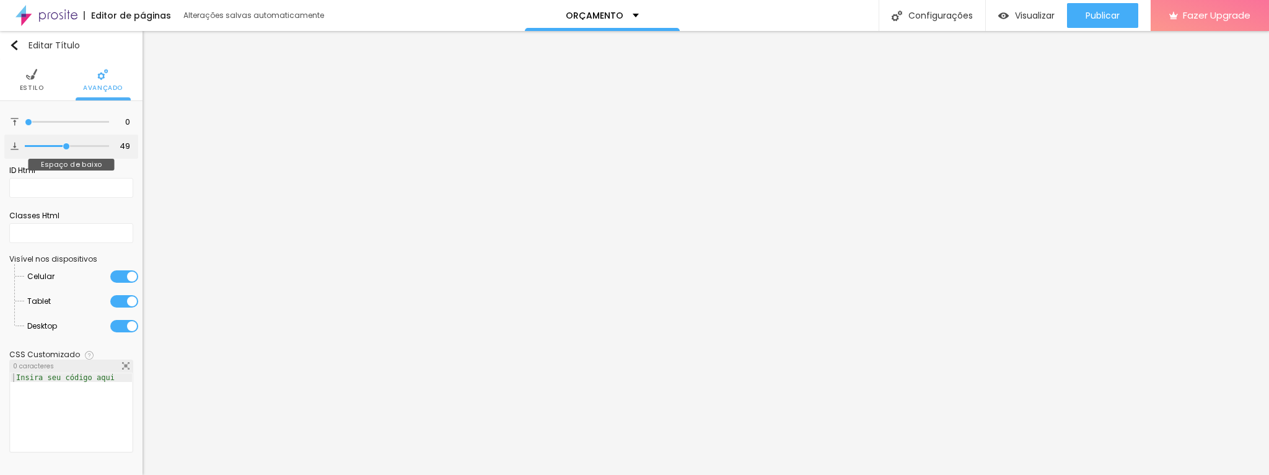
type input "41"
type input "29"
type input "23"
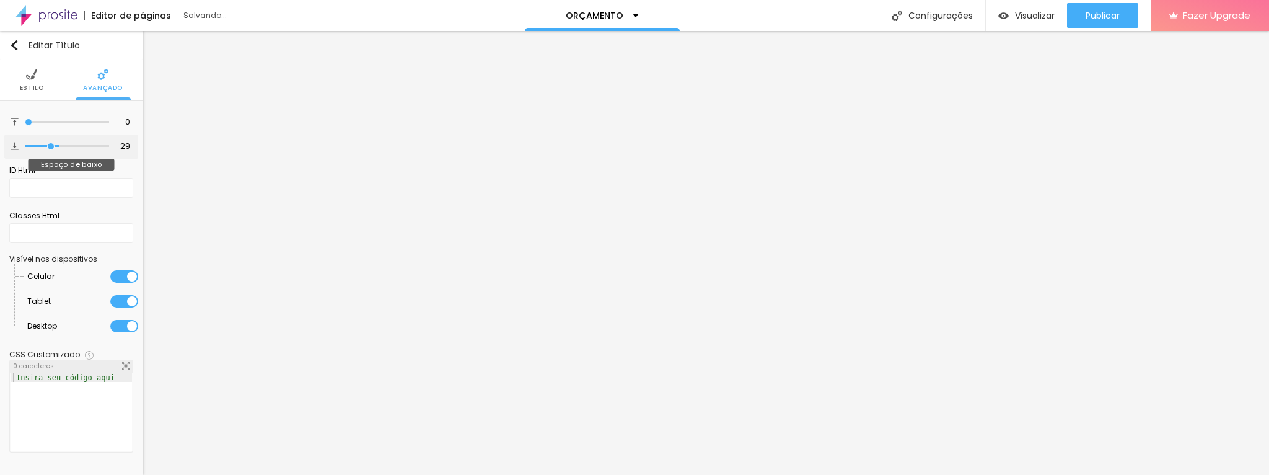
type input "23"
type input "21"
type input "17"
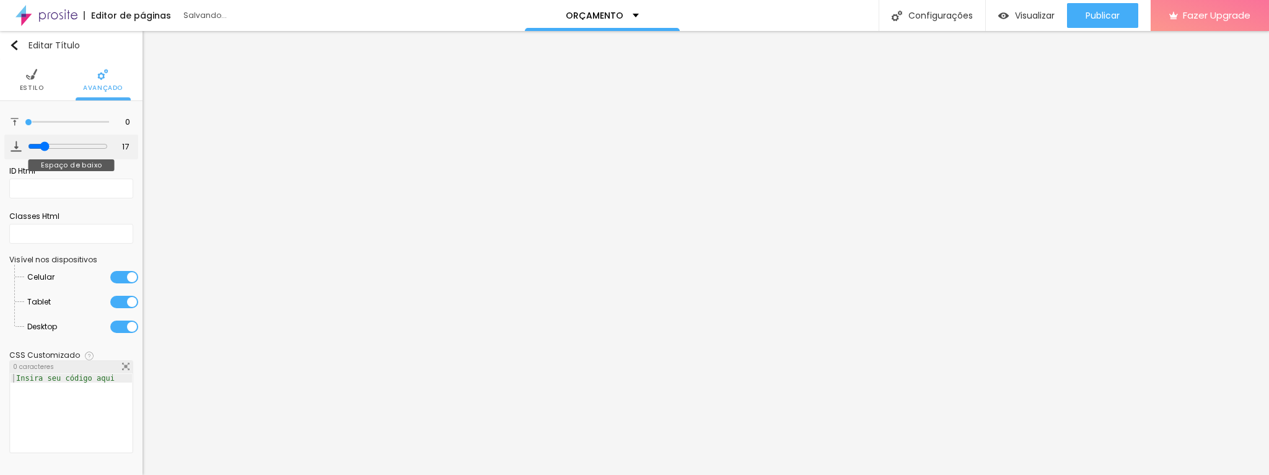
drag, startPoint x: 35, startPoint y: 143, endPoint x: 44, endPoint y: 148, distance: 10.0
type input "17"
click at [42, 151] on input "range" at bounding box center [68, 146] width 80 height 10
type input "9"
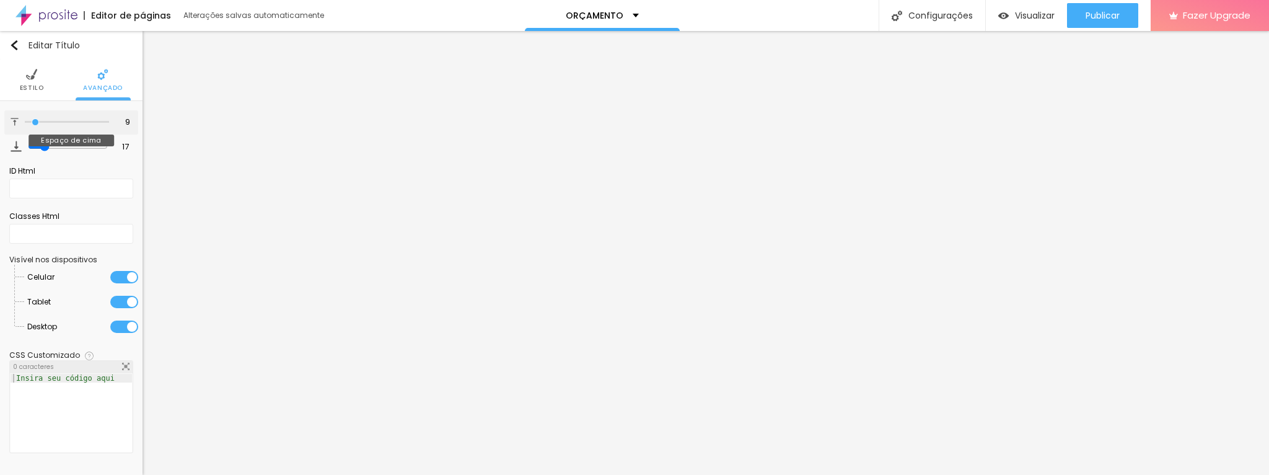
type input "52"
type input "55"
type input "58"
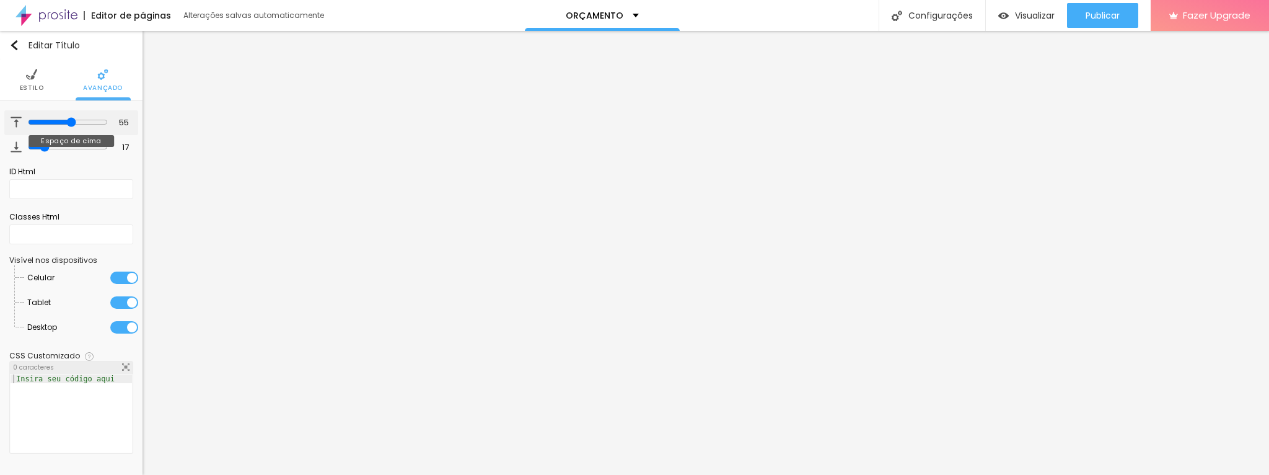
type input "58"
type input "59"
type input "58"
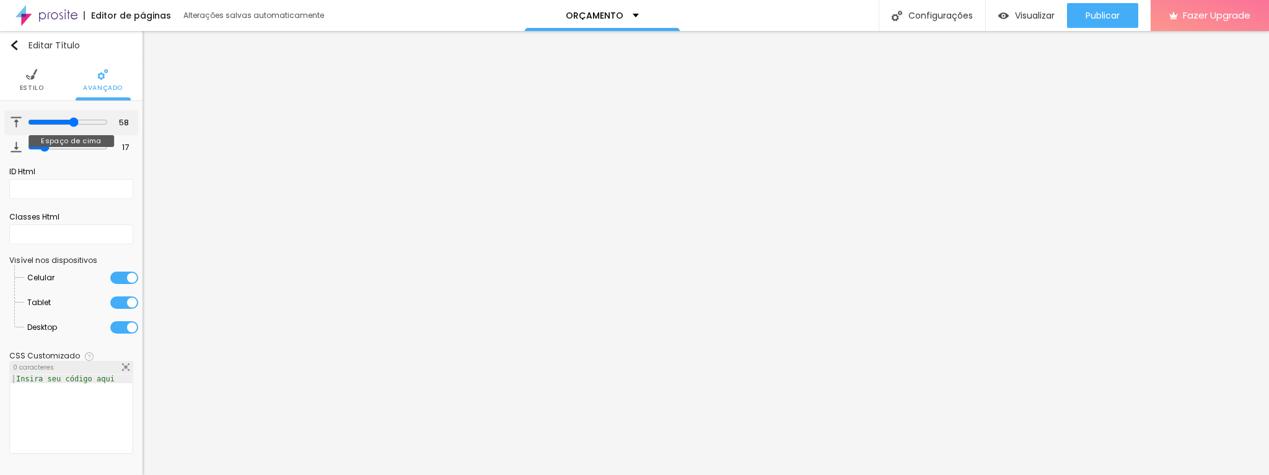
type input "56"
type input "49"
type input "42"
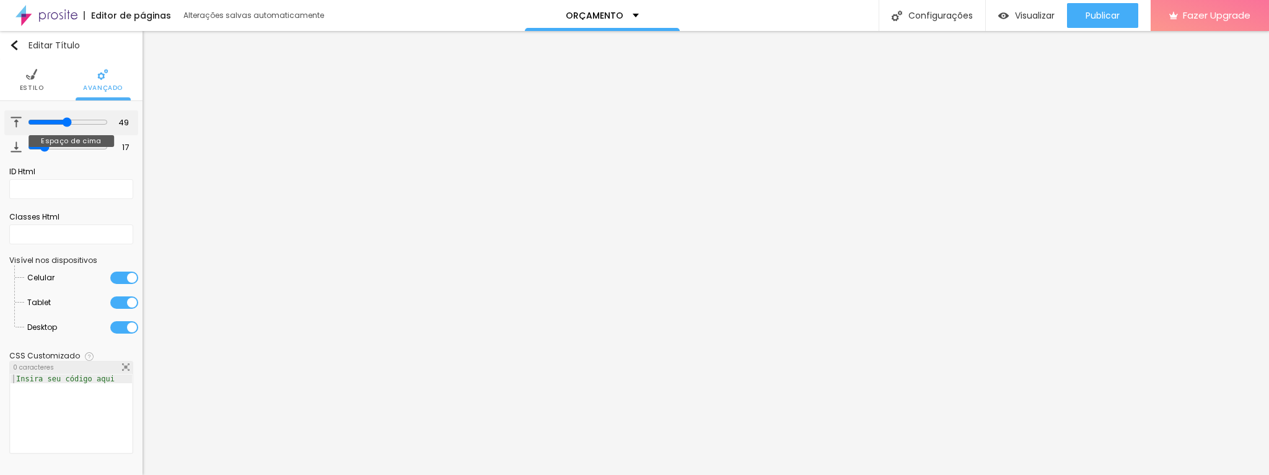
type input "42"
type input "34"
type input "24"
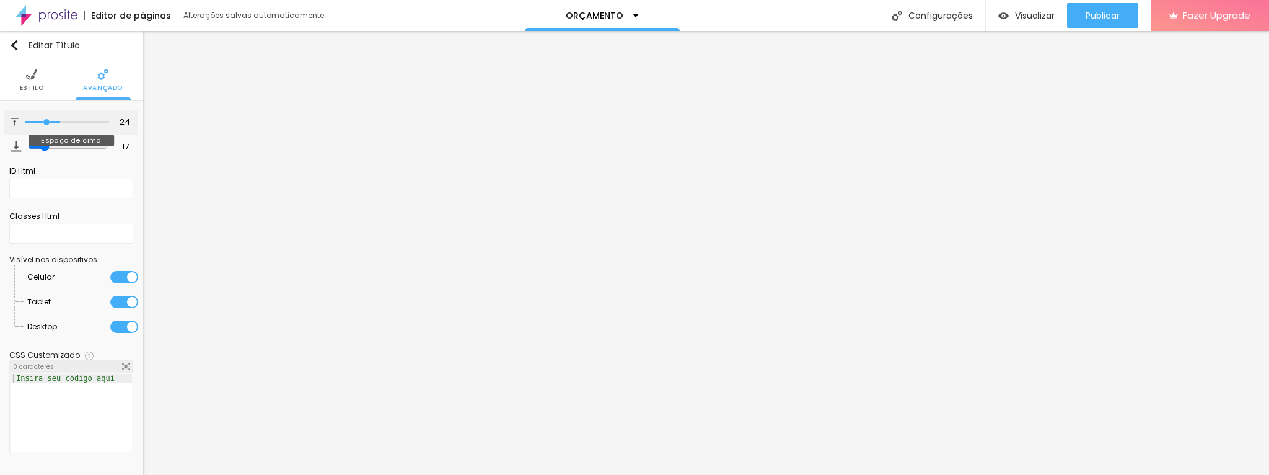
type input "19"
type input "14"
type input "7"
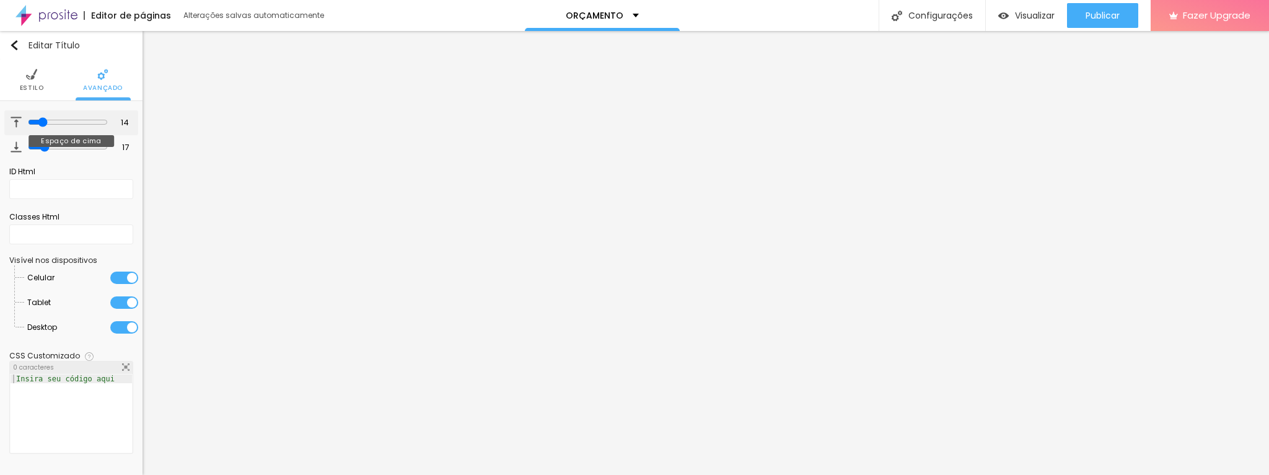
type input "7"
type input "1"
type input "0"
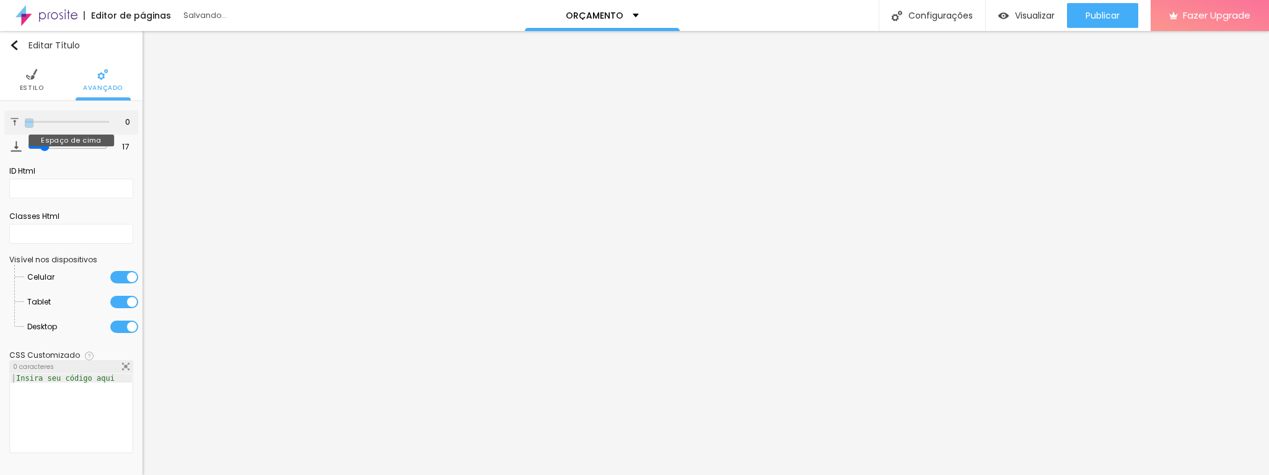
drag, startPoint x: 27, startPoint y: 121, endPoint x: 15, endPoint y: 129, distance: 14.8
click at [25, 125] on input "range" at bounding box center [67, 122] width 84 height 6
click at [35, 81] on li "Estilo" at bounding box center [32, 79] width 24 height 41
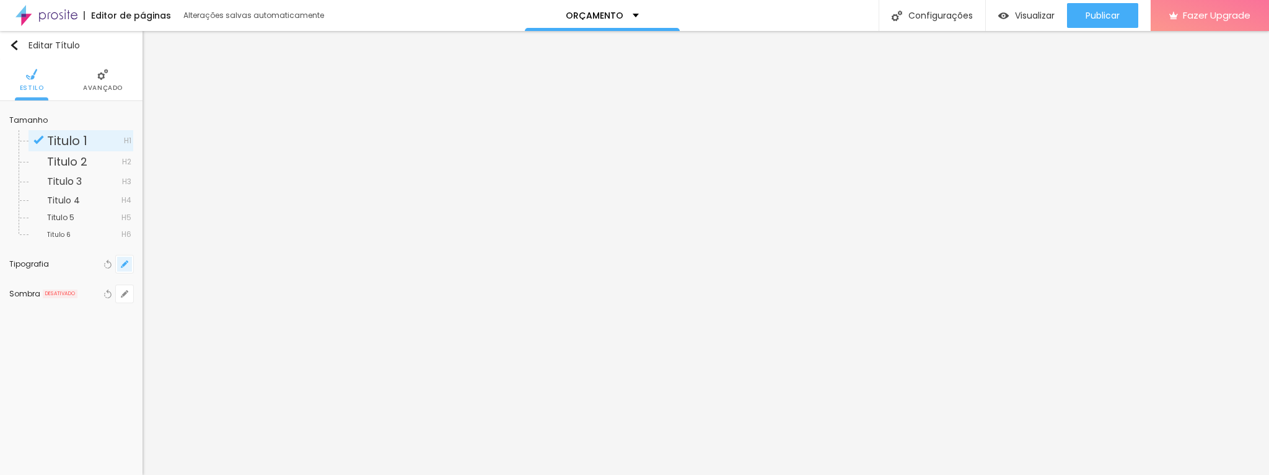
click at [125, 263] on icon "button" at bounding box center [124, 264] width 5 height 5
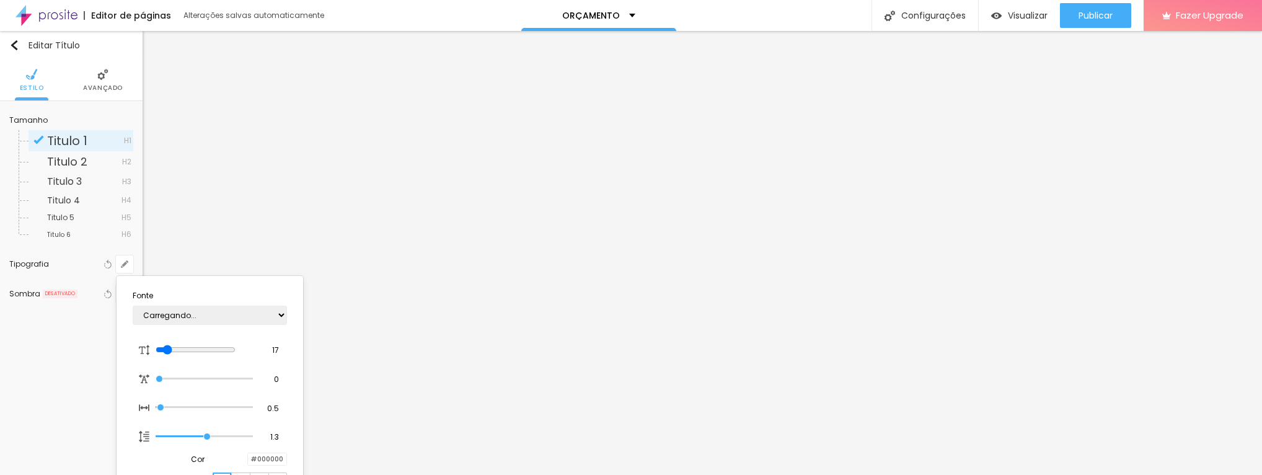
type input "1"
type input "17"
type input "1"
type input "26"
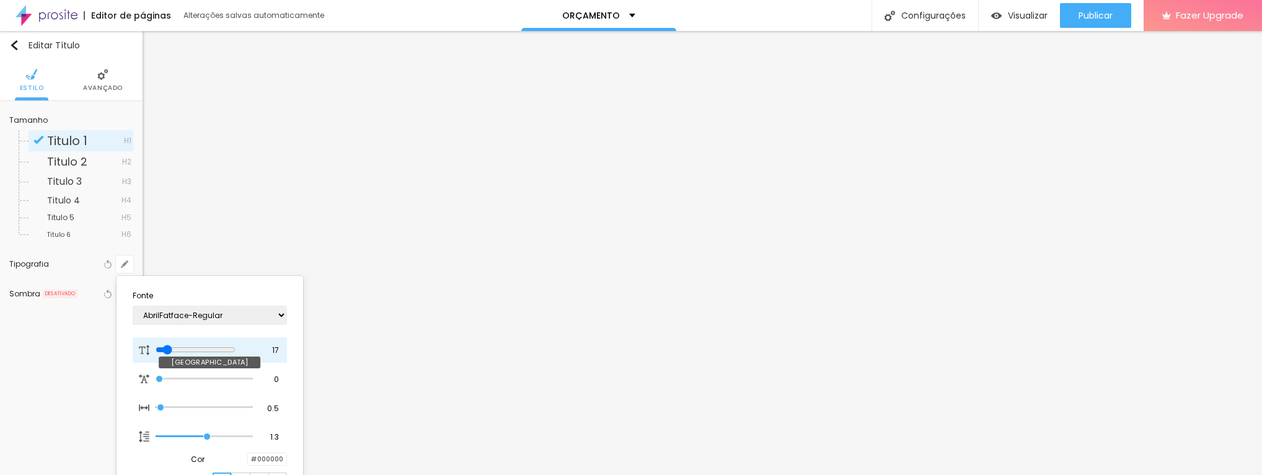
type input "1"
type input "27"
type input "1"
type input "26"
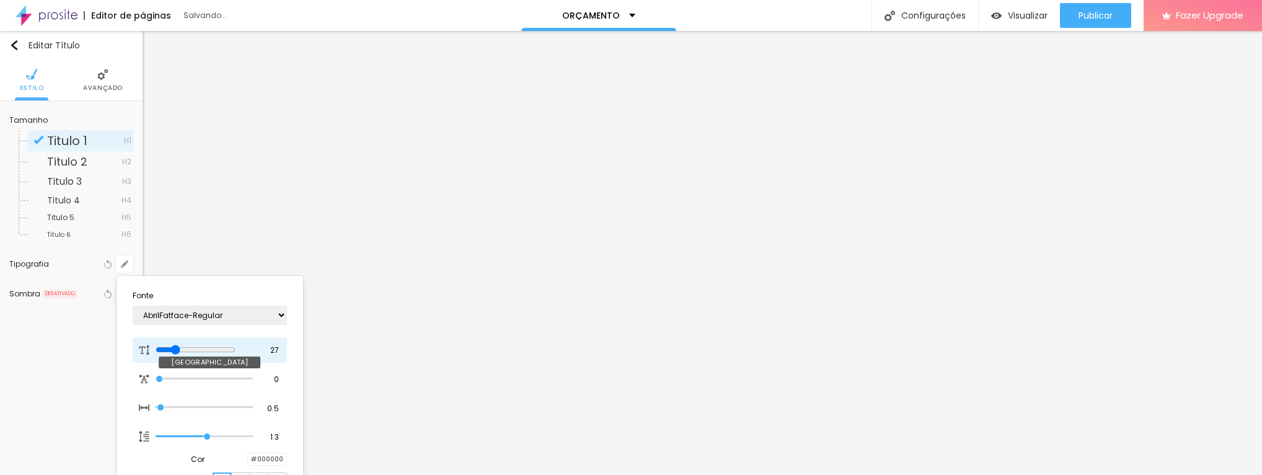
type input "26"
type input "1"
type input "25"
type input "1"
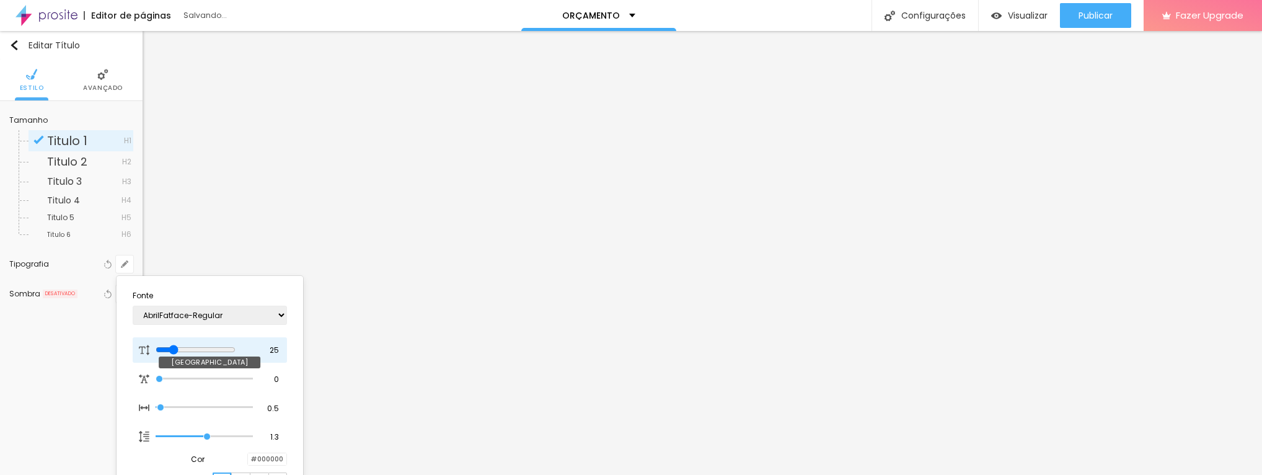
type input "24"
type input "1"
type input "23"
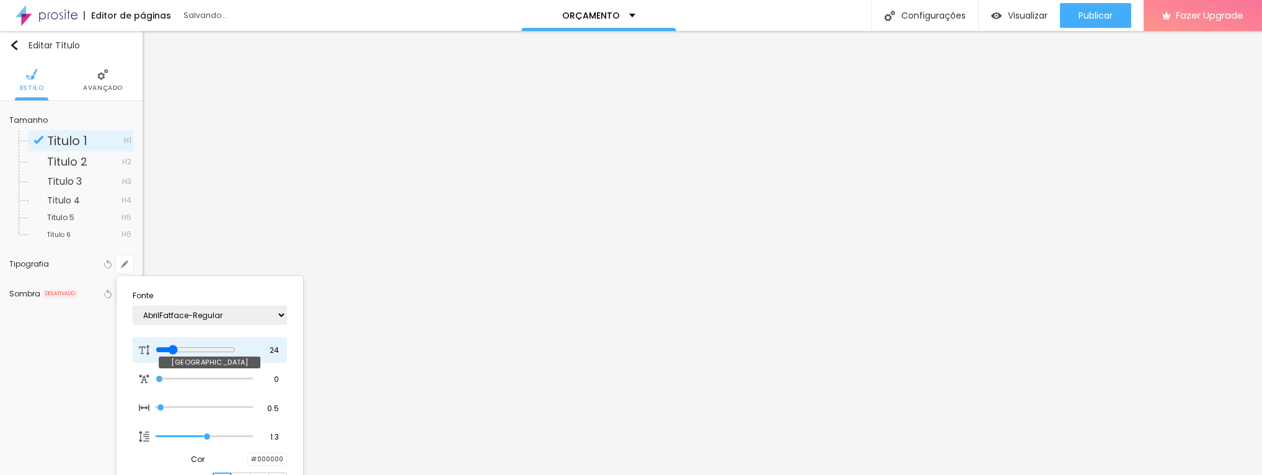
type input "1"
type input "22"
click at [169, 349] on input "range" at bounding box center [196, 350] width 80 height 10
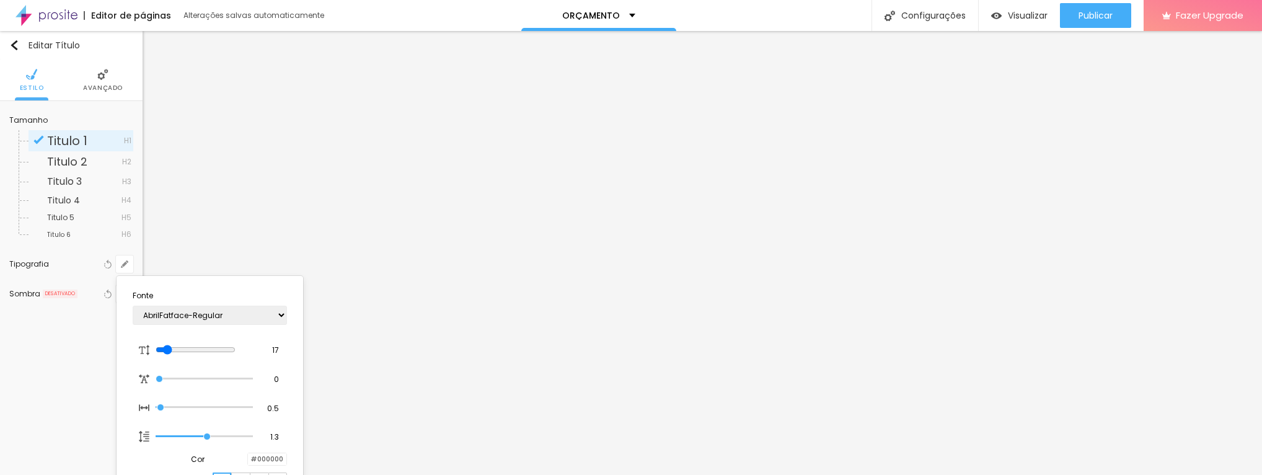
click at [384, 319] on div at bounding box center [631, 237] width 1262 height 475
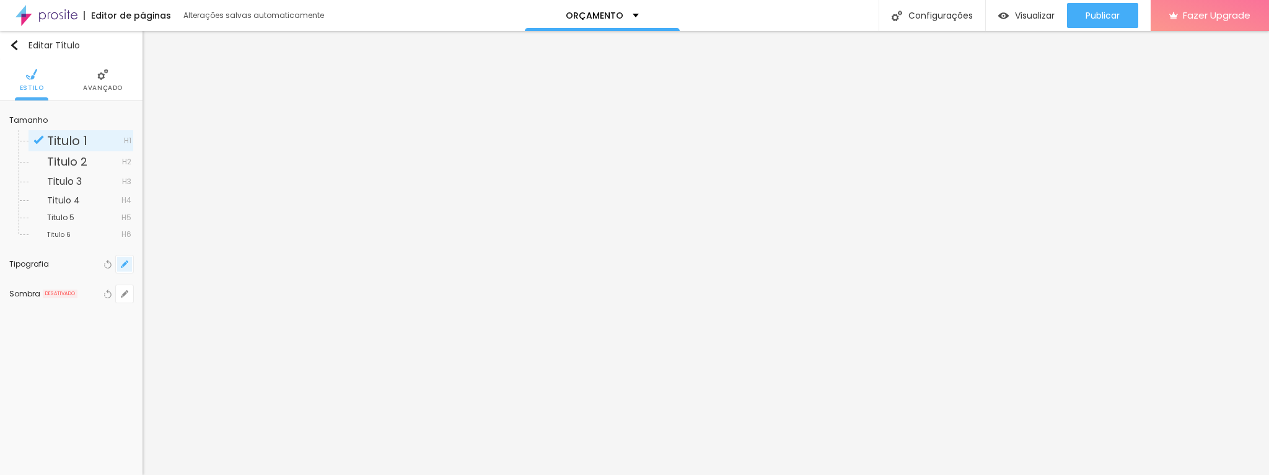
click at [123, 263] on icon "button" at bounding box center [124, 264] width 5 height 5
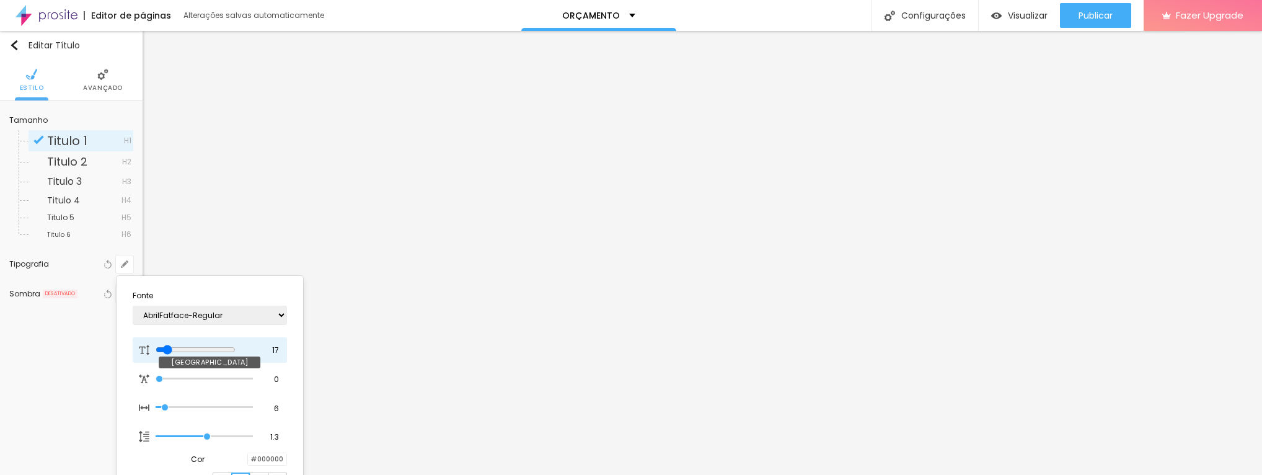
click at [169, 350] on input "range" at bounding box center [196, 350] width 80 height 10
click at [191, 242] on div at bounding box center [631, 237] width 1262 height 475
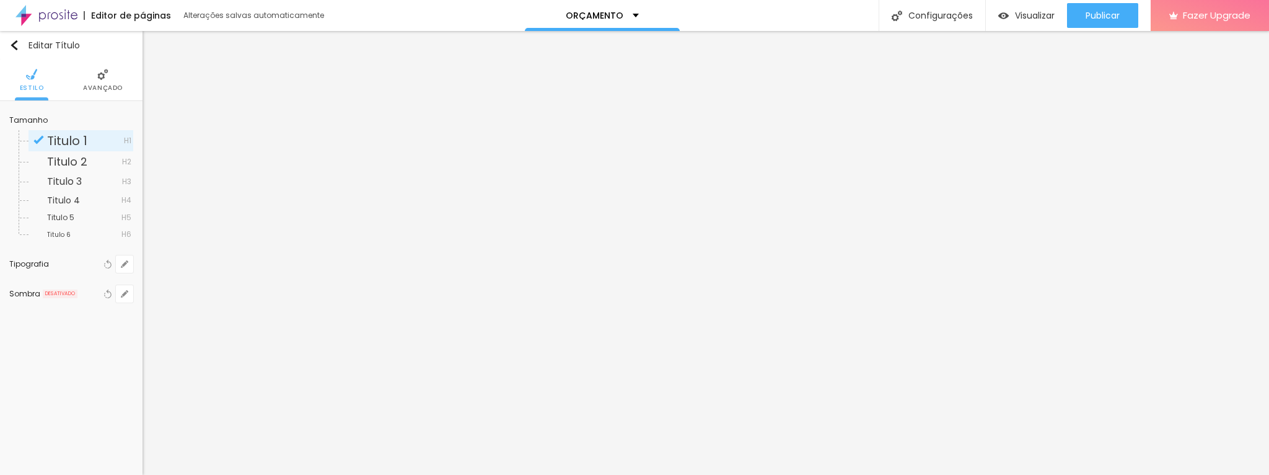
click at [102, 71] on img at bounding box center [102, 74] width 11 height 11
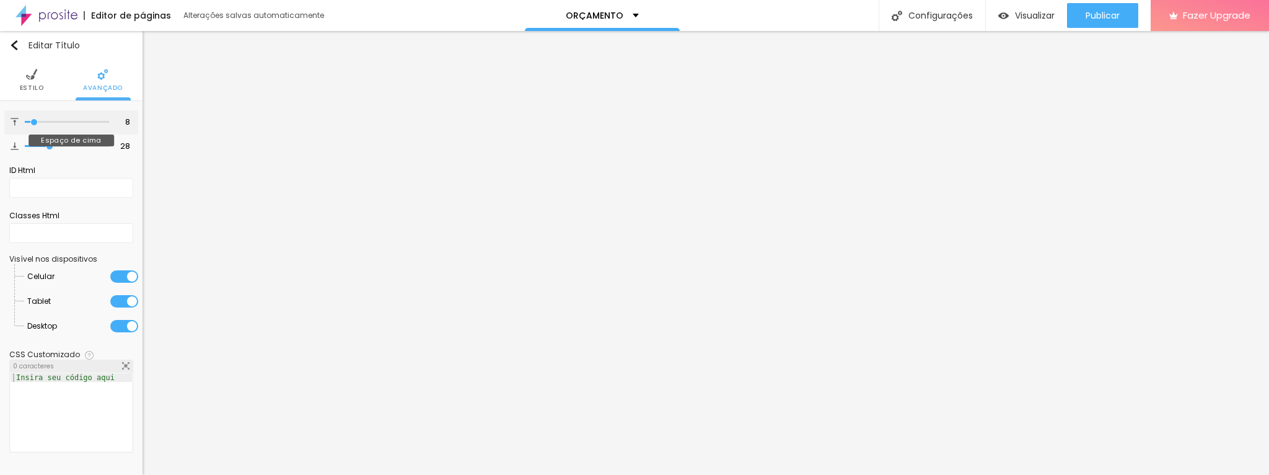
click at [35, 120] on input "range" at bounding box center [67, 122] width 84 height 6
drag, startPoint x: 49, startPoint y: 144, endPoint x: 37, endPoint y: 143, distance: 12.5
click at [37, 143] on input "range" at bounding box center [67, 146] width 84 height 6
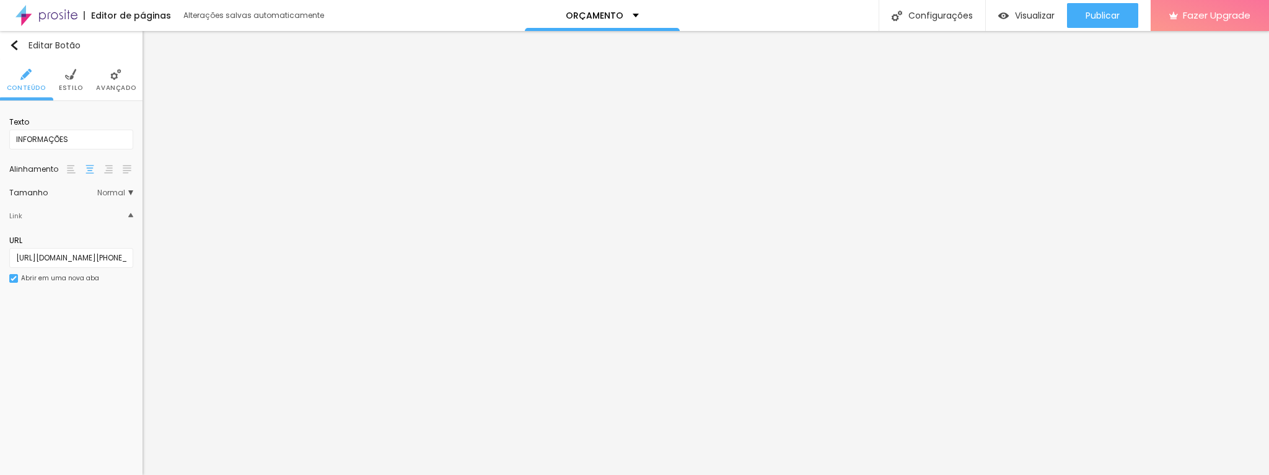
click at [129, 193] on span "Normal" at bounding box center [115, 192] width 36 height 7
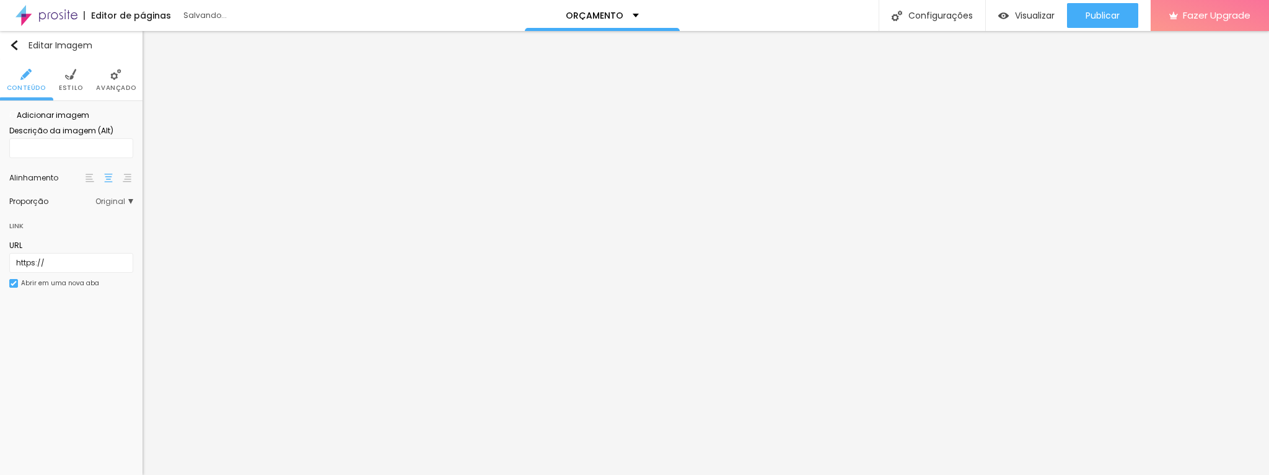
click at [74, 120] on span "Adicionar imagem" at bounding box center [49, 115] width 80 height 11
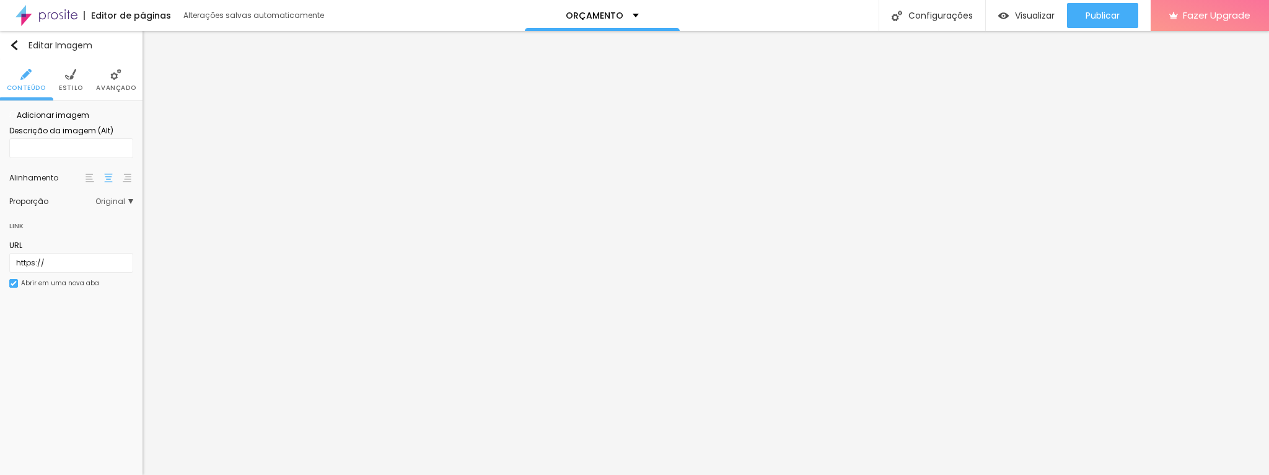
drag, startPoint x: 729, startPoint y: 281, endPoint x: 685, endPoint y: 271, distance: 45.7
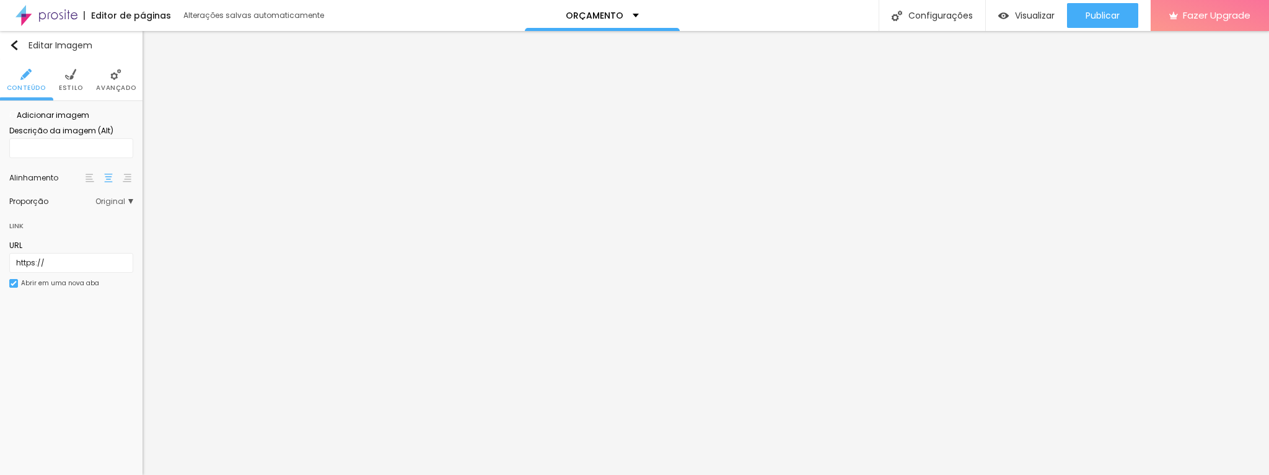
click at [275, 474] on div at bounding box center [634, 482] width 1269 height 0
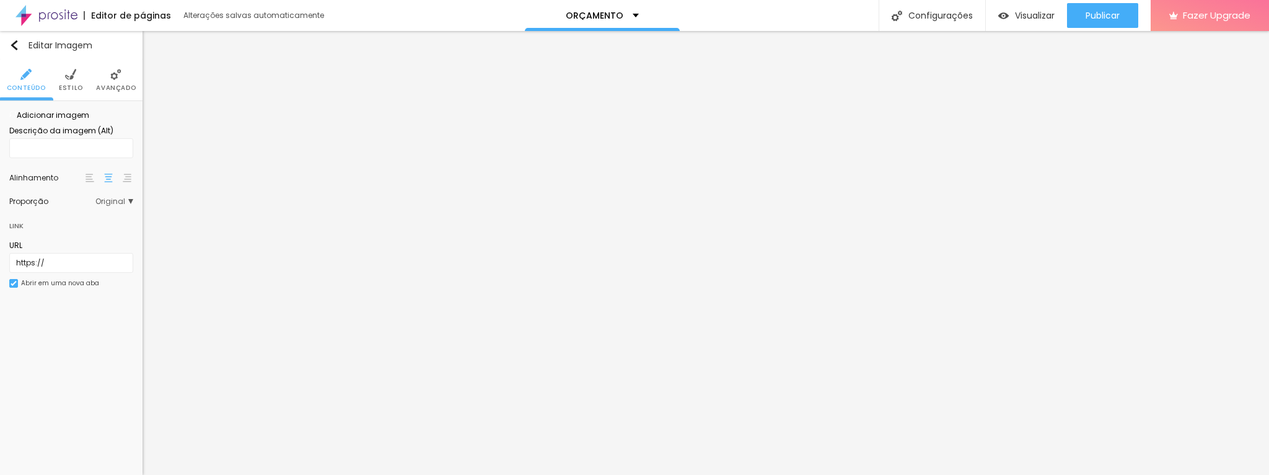
click at [212, 474] on div at bounding box center [634, 482] width 1269 height 0
click at [218, 474] on div at bounding box center [634, 482] width 1269 height 0
click at [89, 120] on span "Adicionar imagem" at bounding box center [49, 115] width 80 height 11
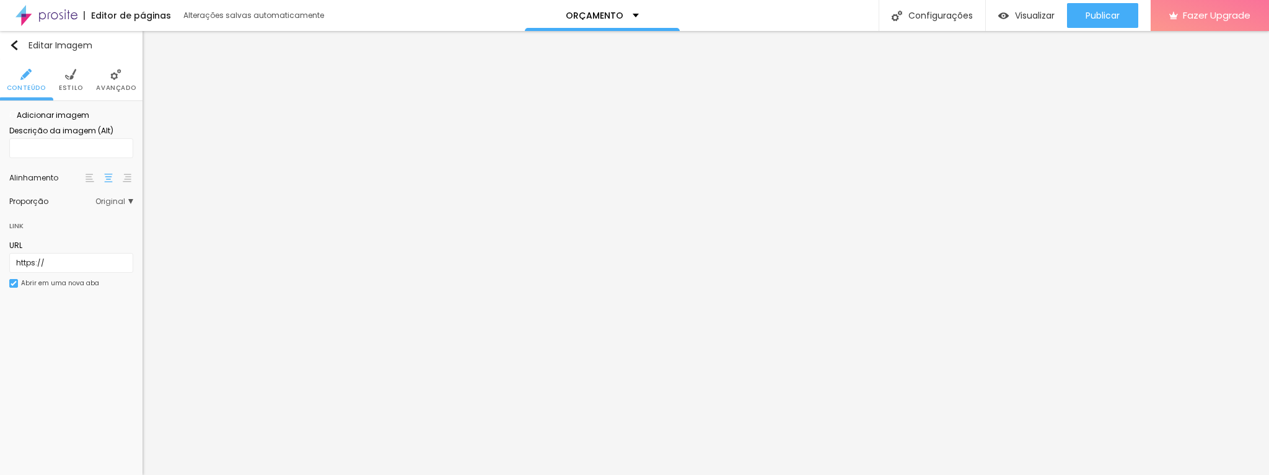
click at [89, 120] on span "Adicionar imagem" at bounding box center [49, 115] width 80 height 11
click at [81, 120] on span "Adicionar imagem" at bounding box center [49, 115] width 80 height 11
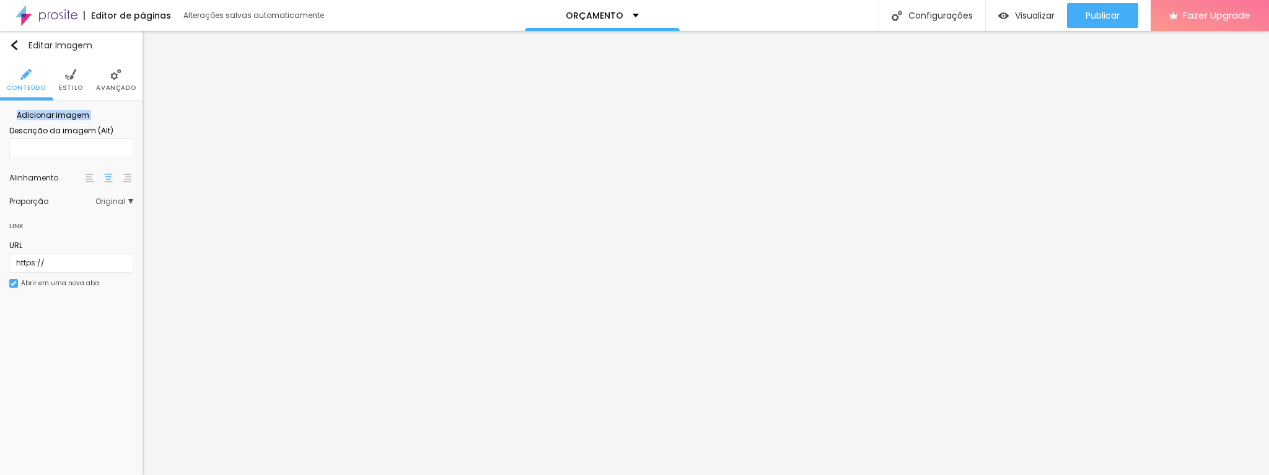
click at [81, 120] on span "Adicionar imagem" at bounding box center [49, 115] width 80 height 11
click at [1106, 13] on span "Publicar" at bounding box center [1103, 16] width 34 height 10
click at [1028, 14] on span "Visualizar" at bounding box center [1035, 16] width 40 height 10
